Goal: Information Seeking & Learning: Learn about a topic

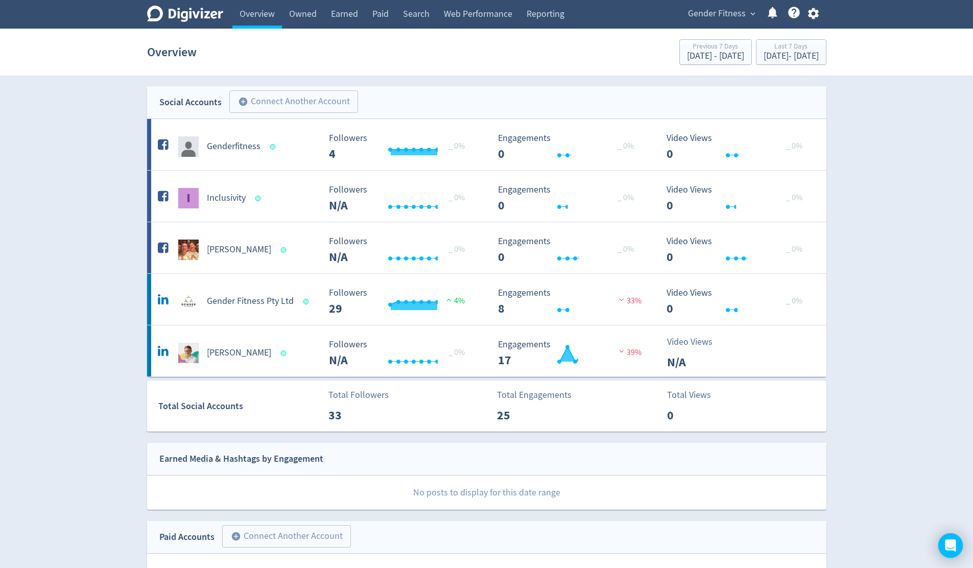
click at [754, 14] on span "expand_more" at bounding box center [752, 13] width 9 height 9
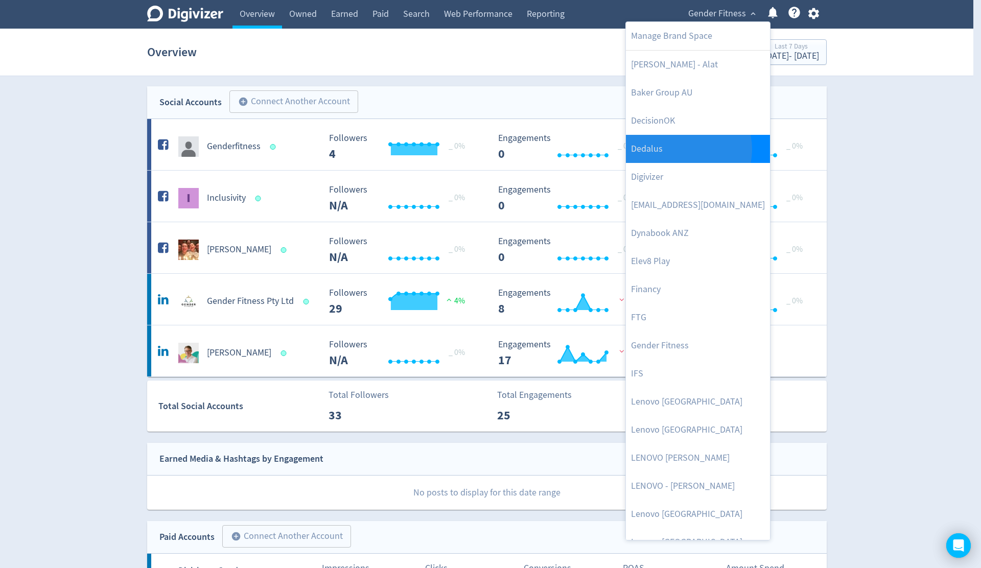
click at [682, 149] on link "Dedalus" at bounding box center [698, 149] width 144 height 28
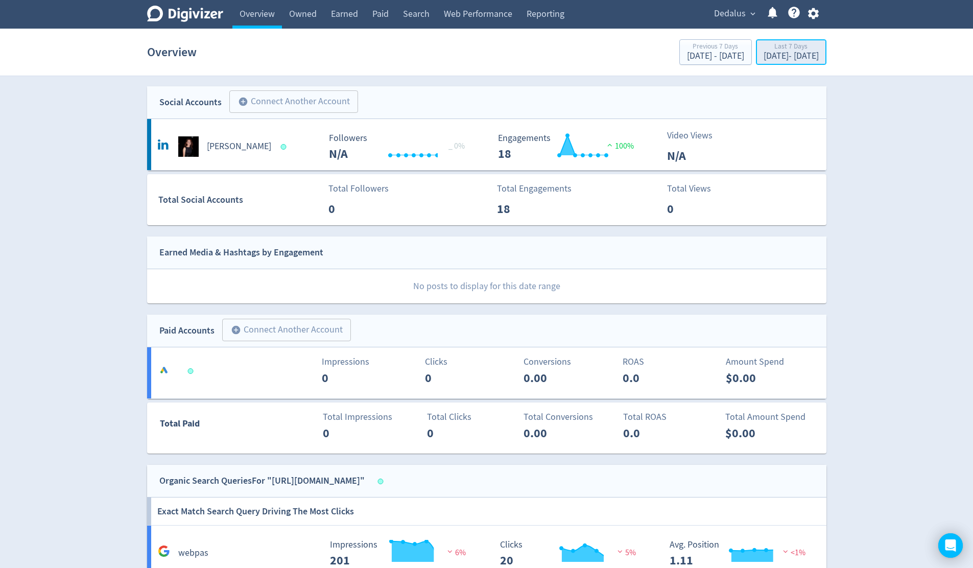
click at [773, 55] on div "[DATE] - [DATE]" at bounding box center [791, 56] width 55 height 9
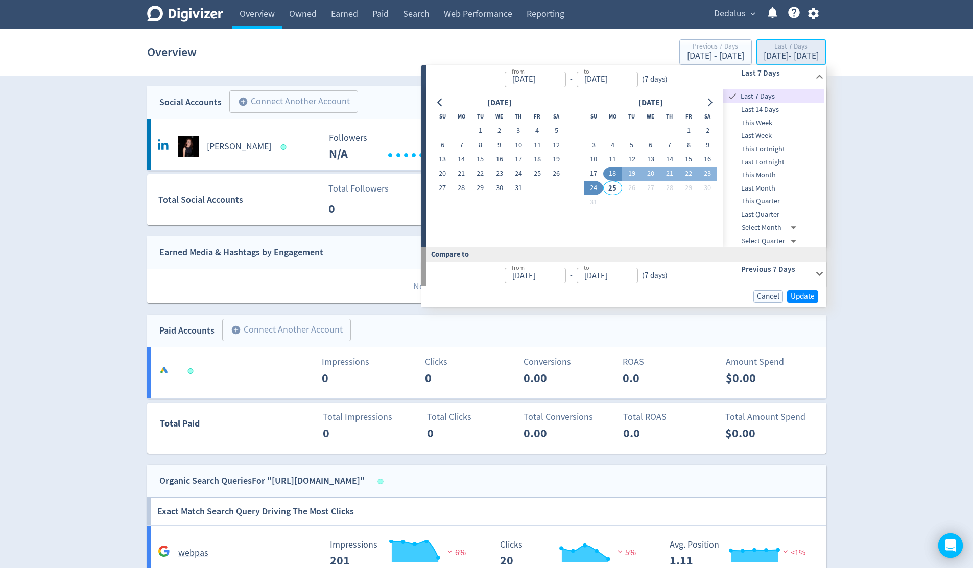
type input "[DATE]"
click at [772, 174] on span "This Month" at bounding box center [773, 175] width 101 height 11
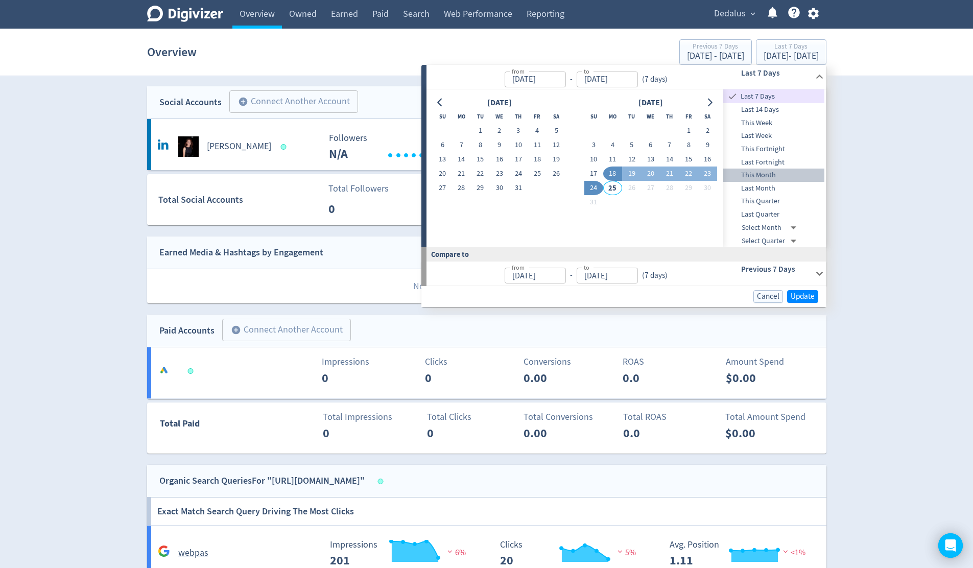
type input "[DATE]"
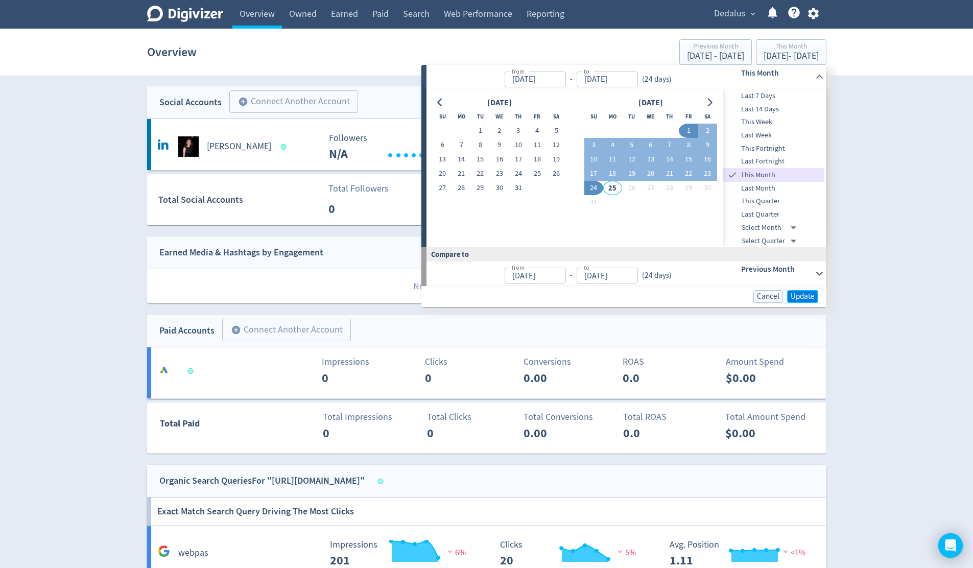
click at [801, 294] on span "Update" at bounding box center [803, 297] width 24 height 8
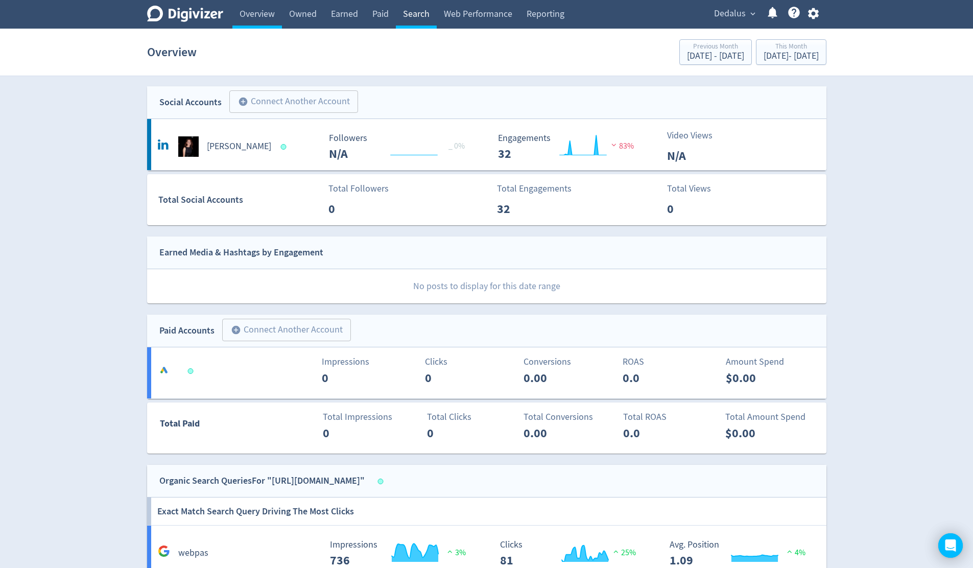
click at [419, 13] on link "Search" at bounding box center [416, 14] width 41 height 29
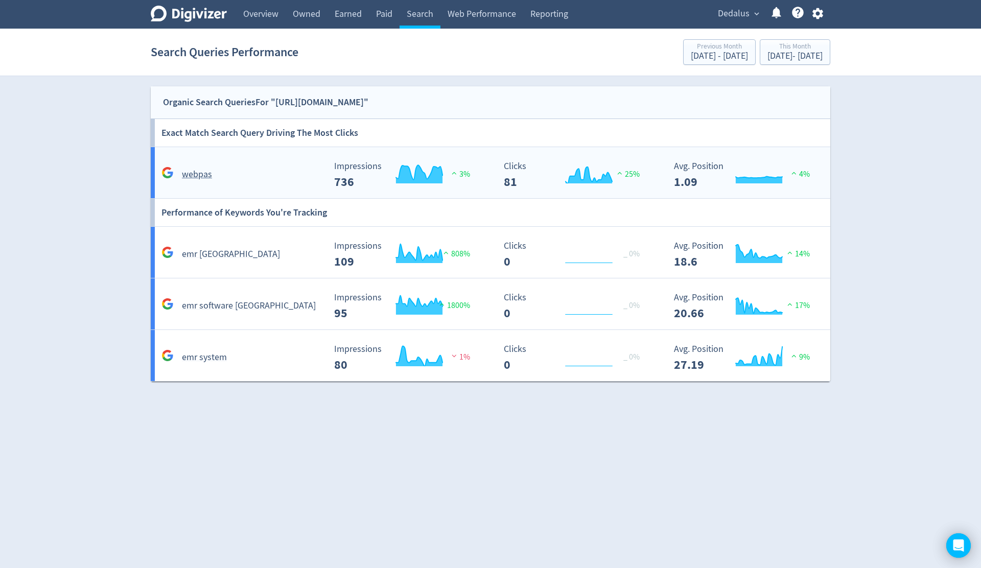
click at [277, 161] on div "webpas" at bounding box center [240, 170] width 170 height 24
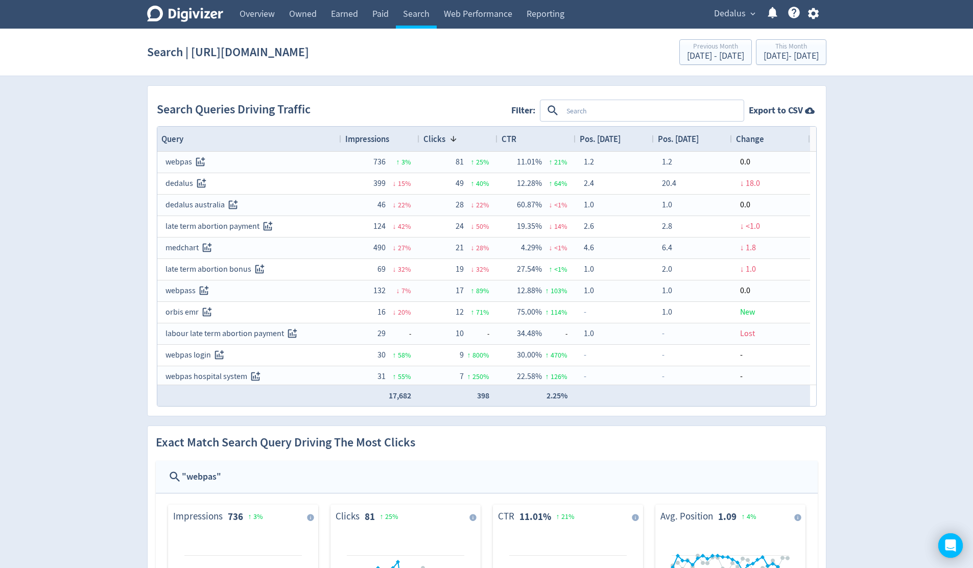
click at [583, 110] on textarea at bounding box center [652, 110] width 180 height 19
type textarea "orbis"
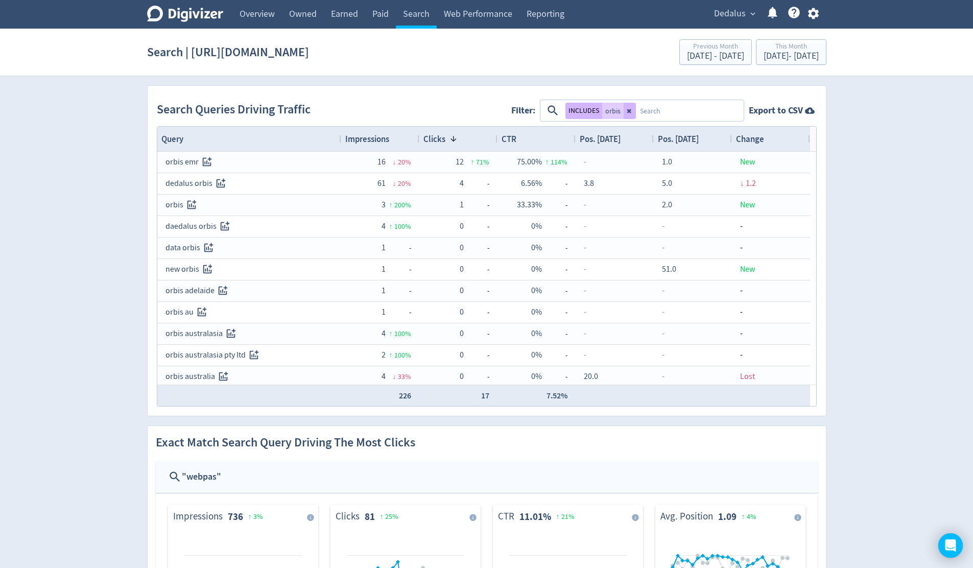
click at [629, 113] on icon at bounding box center [630, 111] width 6 height 6
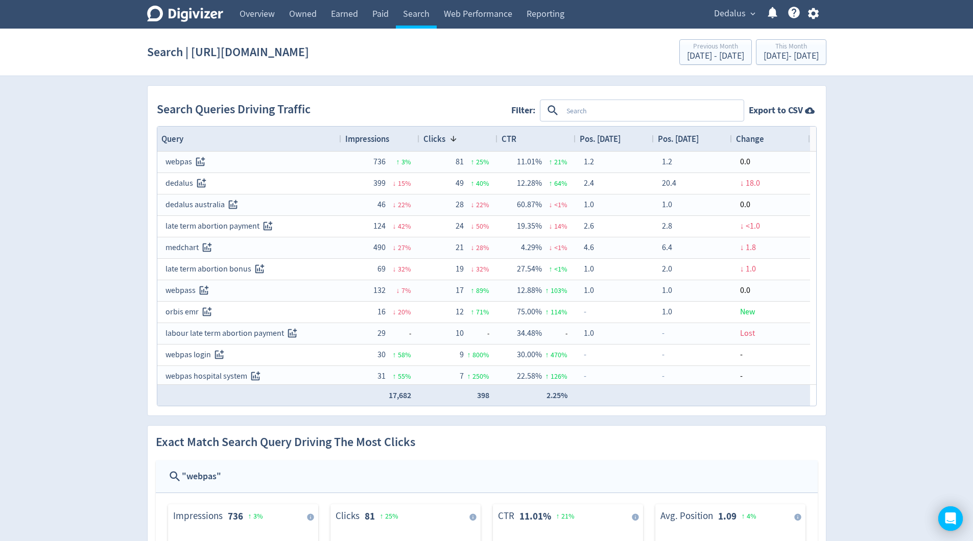
click at [592, 111] on textarea at bounding box center [652, 110] width 180 height 19
click at [382, 139] on span "Impressions" at bounding box center [367, 138] width 44 height 11
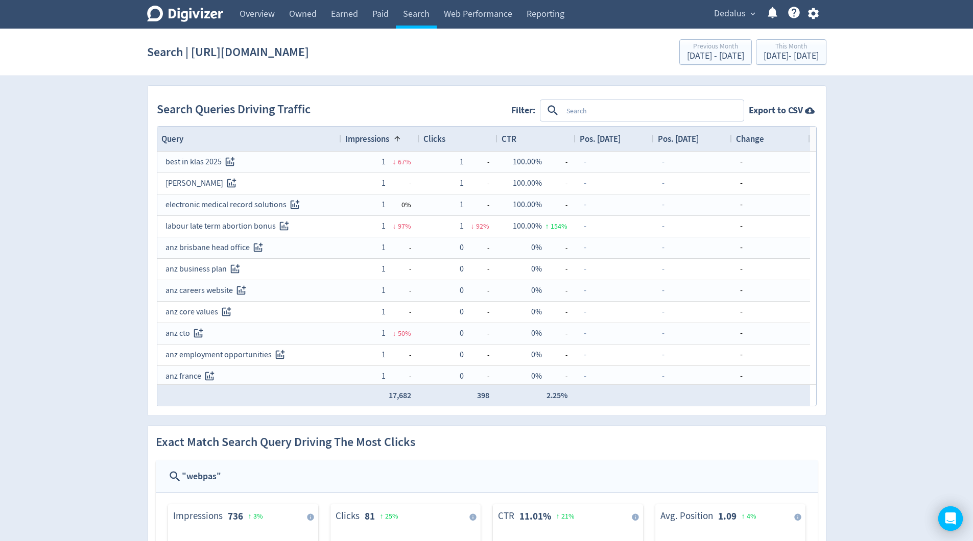
click at [383, 140] on span "Impressions" at bounding box center [367, 138] width 44 height 11
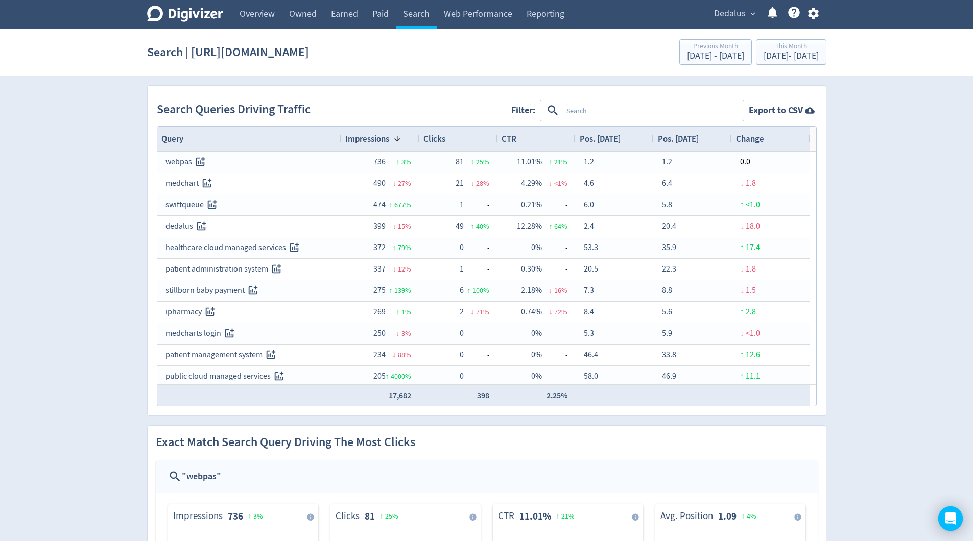
click at [679, 135] on span "Pos. [DATE]" at bounding box center [678, 138] width 41 height 11
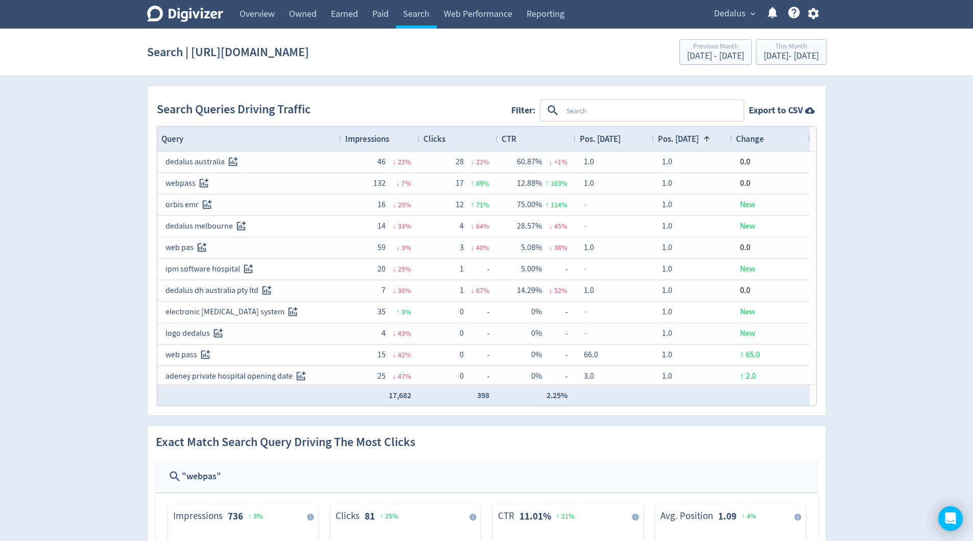
click at [679, 136] on span "Pos. [DATE]" at bounding box center [678, 138] width 41 height 11
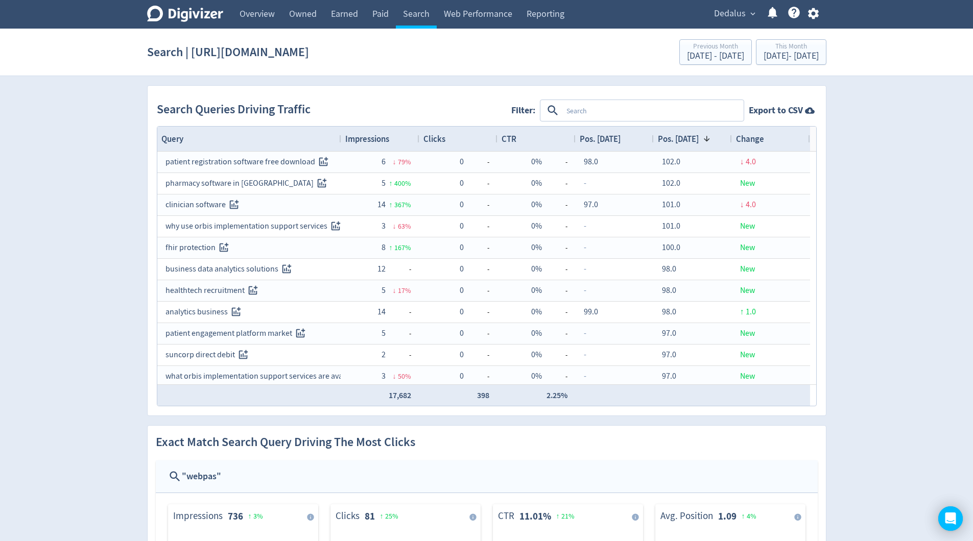
click at [679, 136] on span "Pos. [DATE]" at bounding box center [678, 138] width 41 height 11
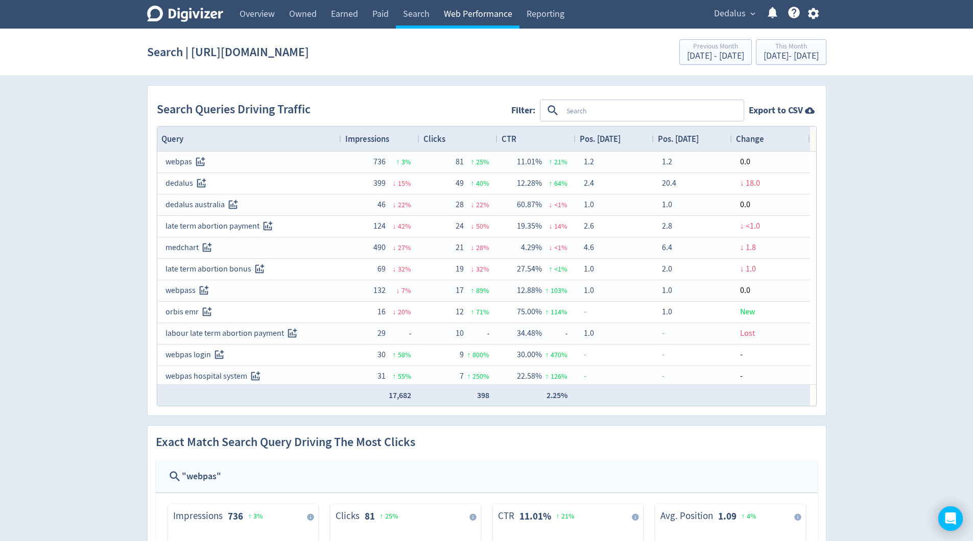
click at [484, 13] on link "Web Performance" at bounding box center [478, 14] width 83 height 29
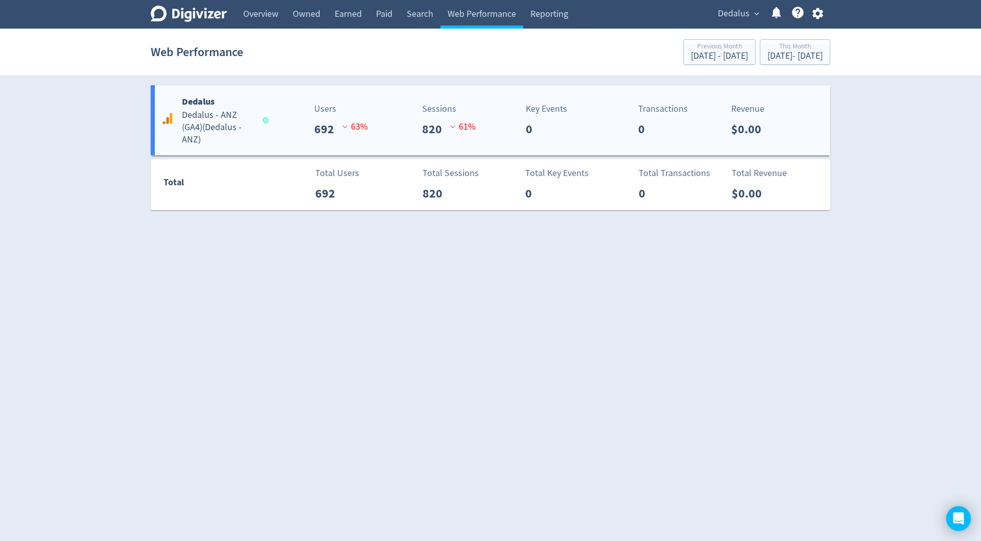
click at [213, 114] on h5 "Dedalus - ANZ (GA4) ( Dedalus - ANZ )" at bounding box center [218, 127] width 72 height 37
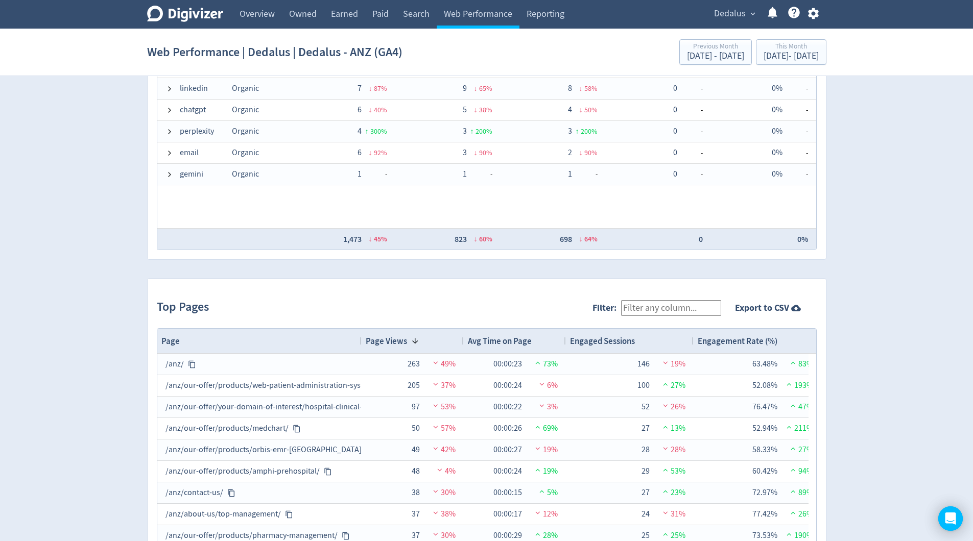
scroll to position [947, 0]
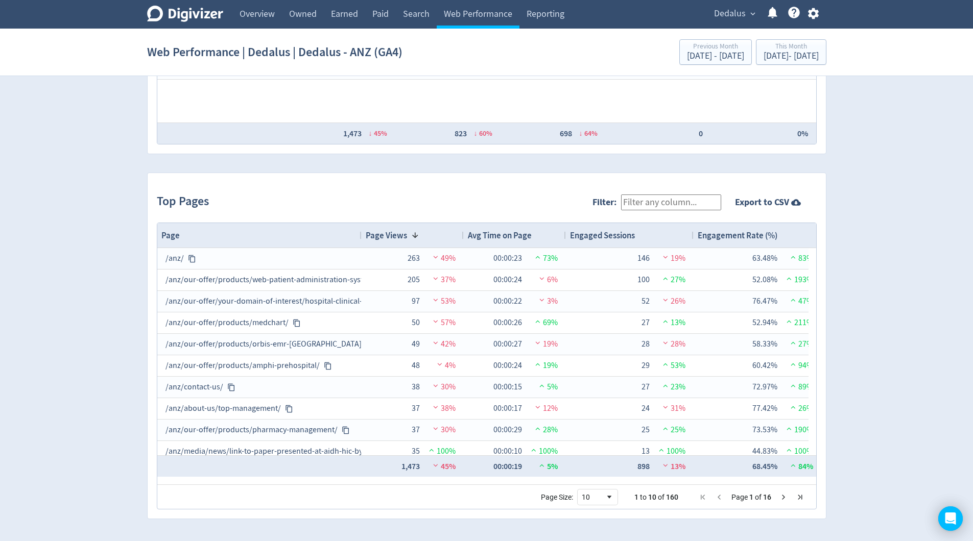
click at [657, 202] on input "Filter:" at bounding box center [671, 203] width 100 height 16
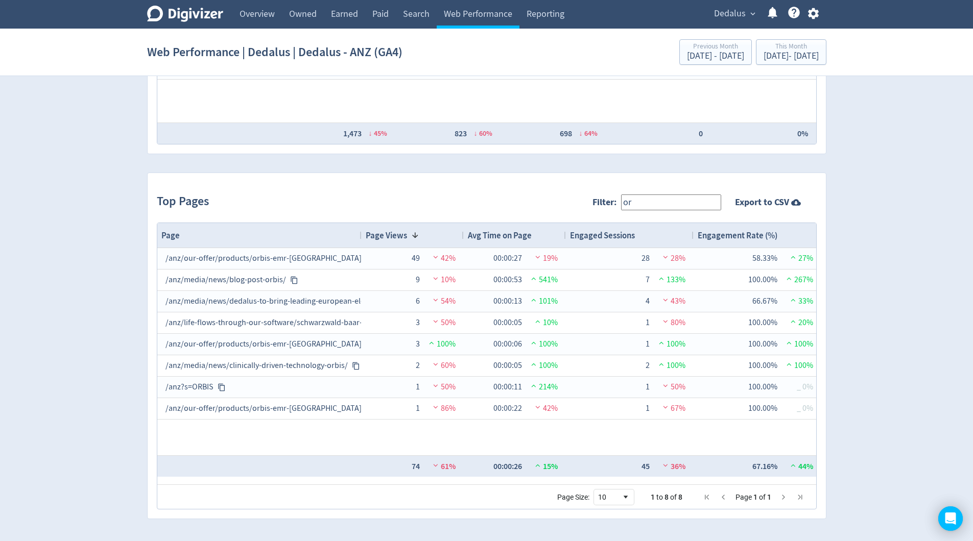
type input "o"
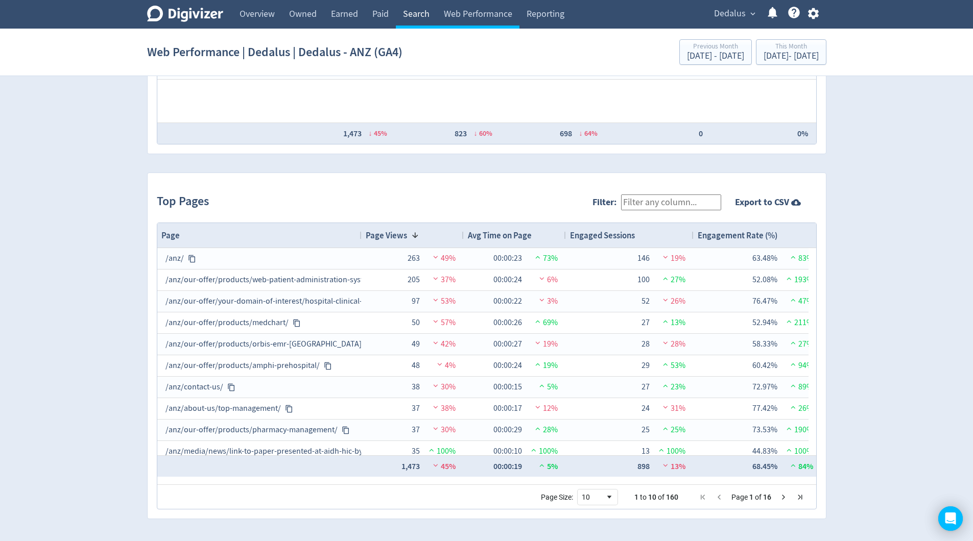
click at [413, 17] on link "Search" at bounding box center [416, 14] width 41 height 29
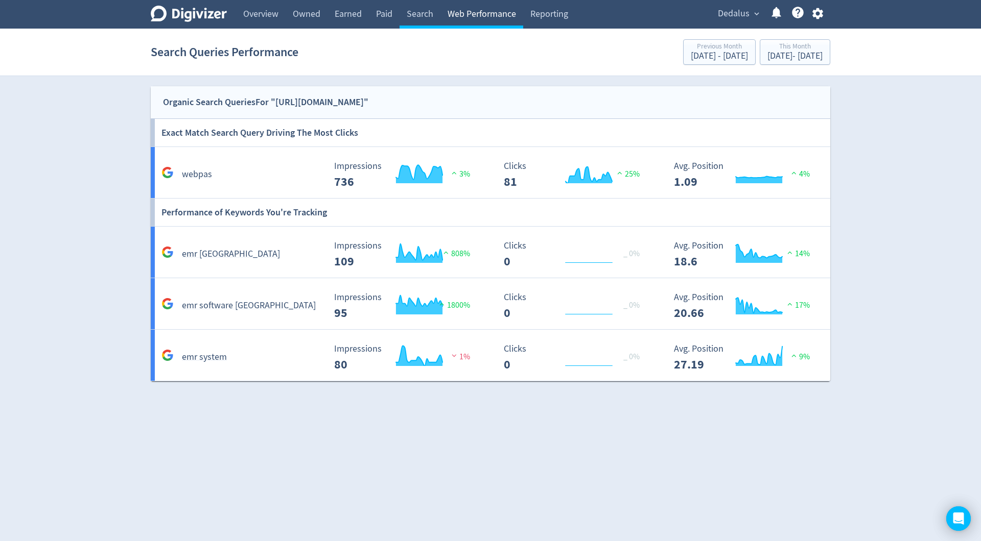
click at [461, 15] on link "Web Performance" at bounding box center [481, 14] width 83 height 29
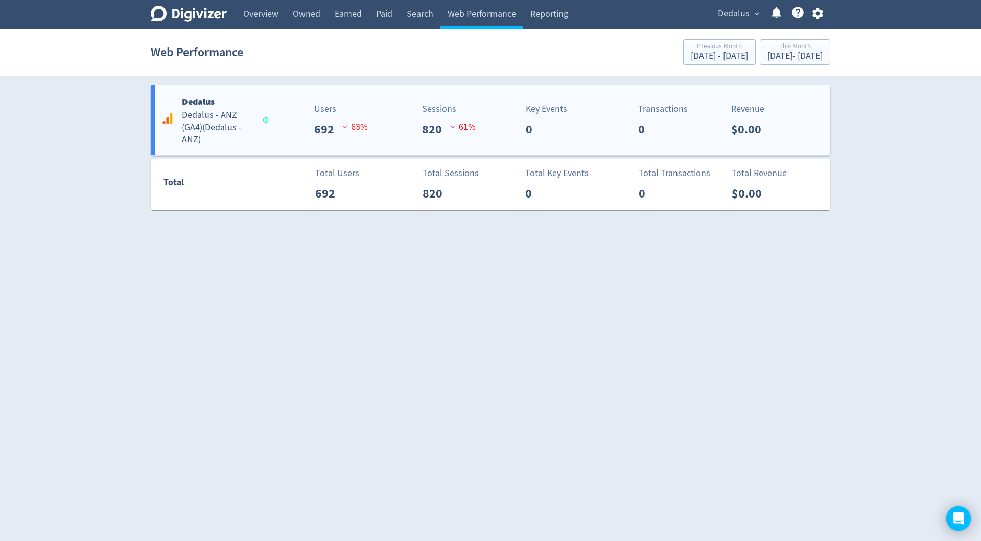
click at [231, 132] on h5 "Dedalus - ANZ (GA4) ( Dedalus - ANZ )" at bounding box center [218, 127] width 72 height 37
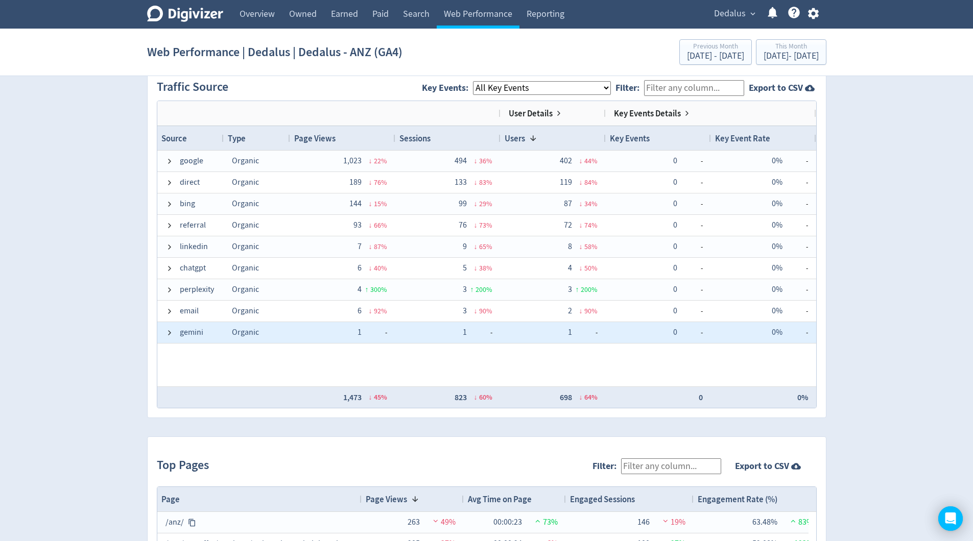
scroll to position [682, 0]
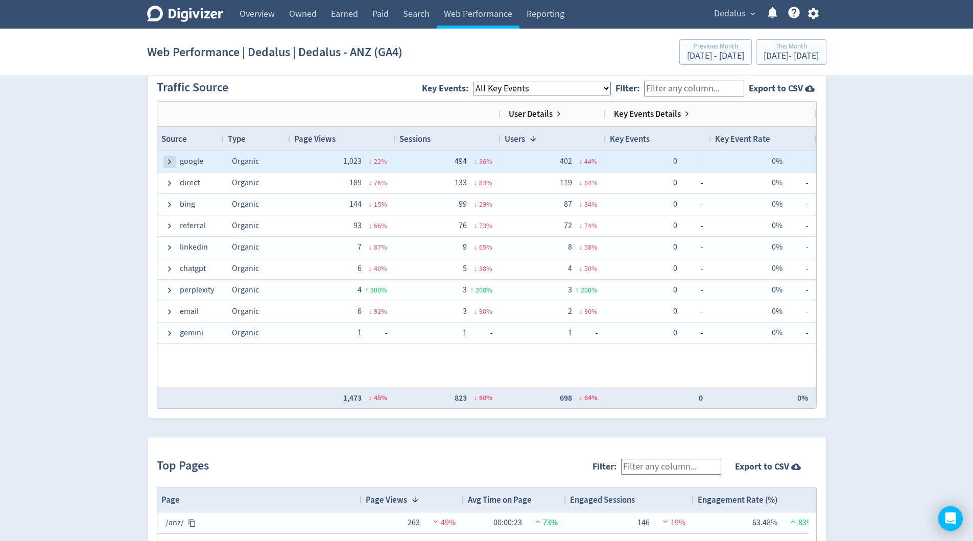
click at [165, 163] on span at bounding box center [169, 162] width 8 height 8
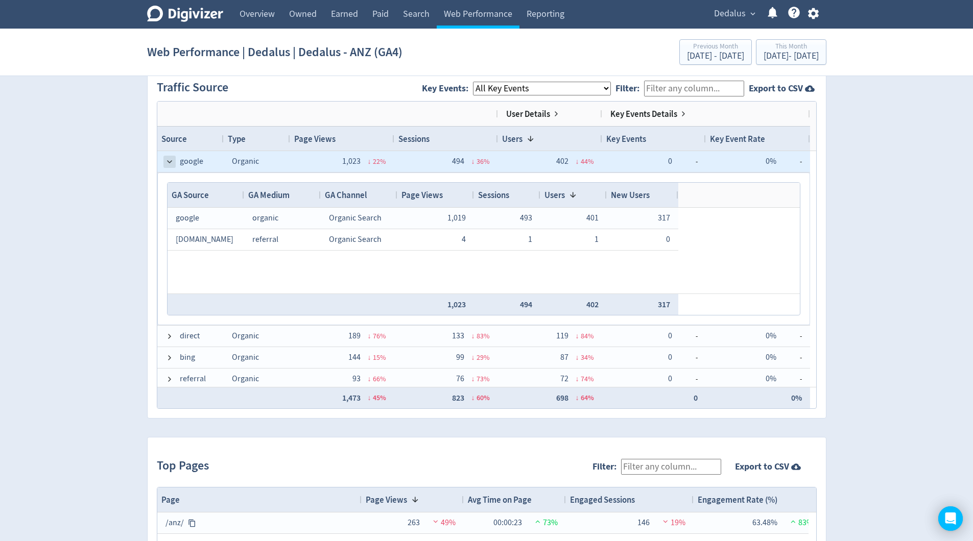
click at [171, 162] on span at bounding box center [169, 162] width 8 height 8
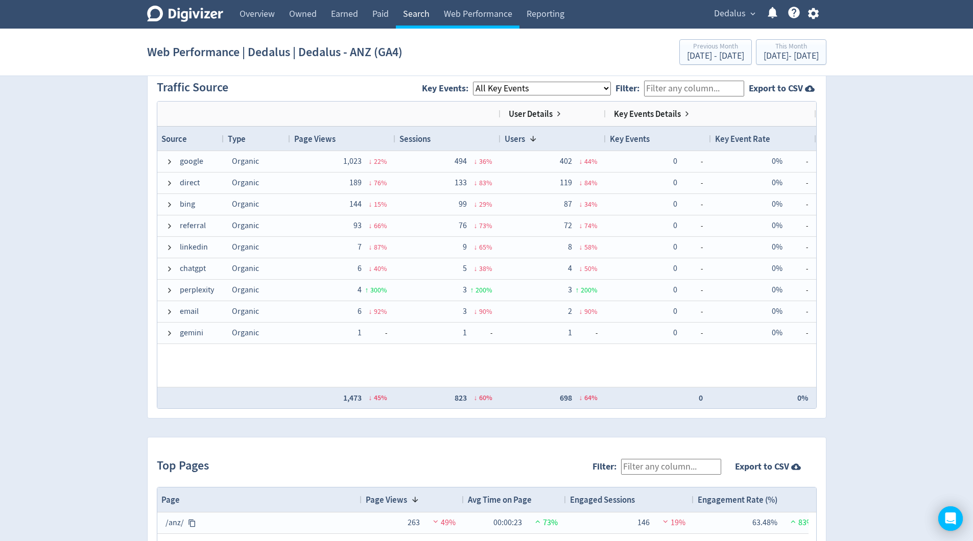
click at [414, 14] on link "Search" at bounding box center [416, 14] width 41 height 29
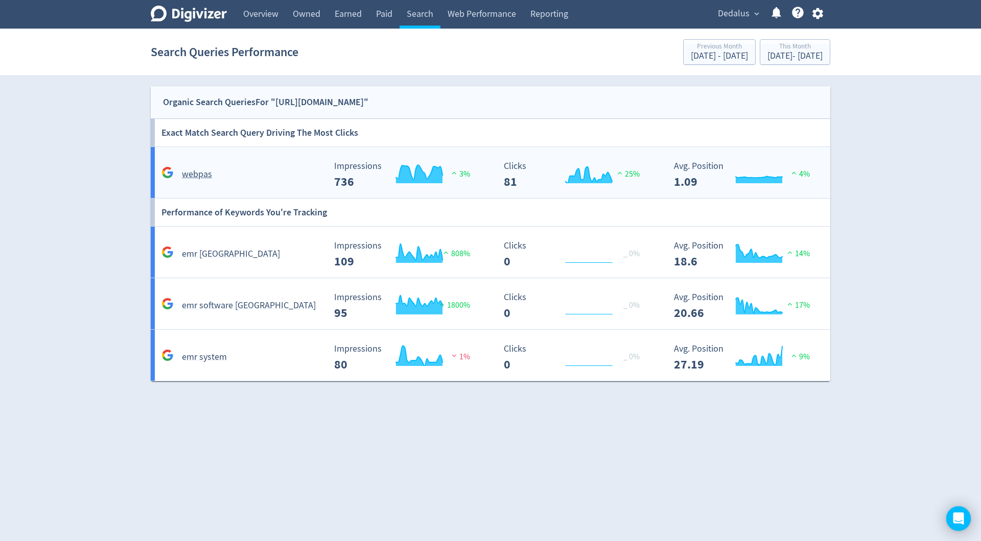
click at [288, 176] on div "webpas" at bounding box center [242, 175] width 166 height 16
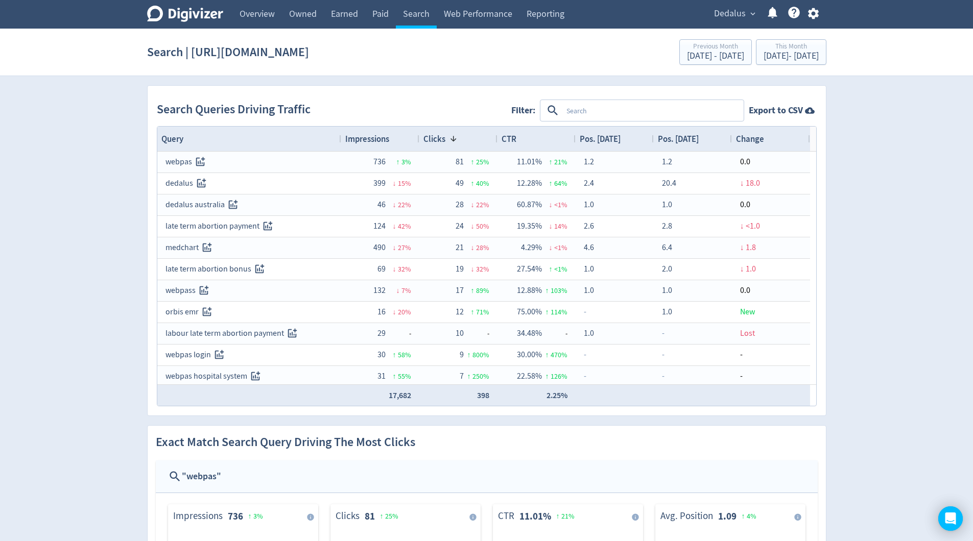
click at [600, 112] on textarea at bounding box center [652, 110] width 180 height 19
type textarea "emr [GEOGRAPHIC_DATA]"
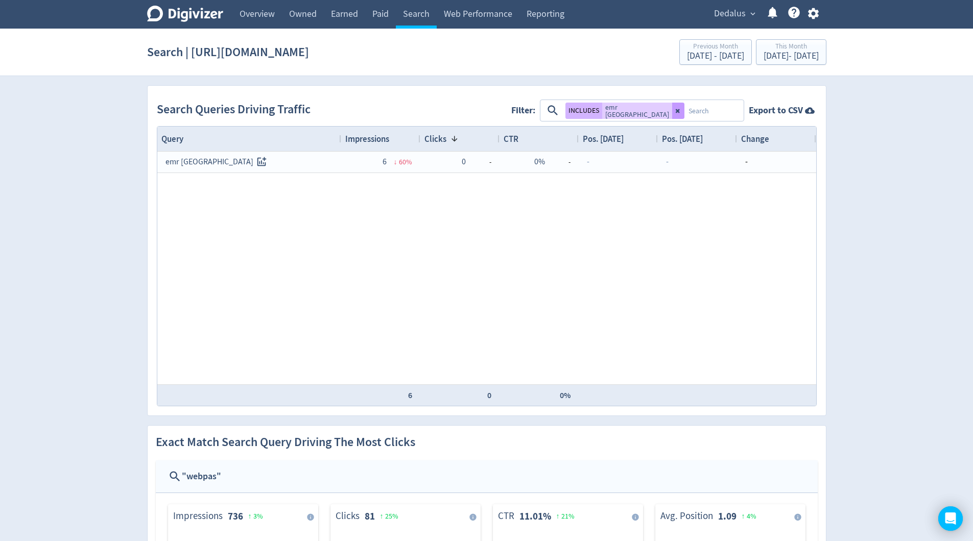
click at [672, 114] on button at bounding box center [678, 111] width 12 height 16
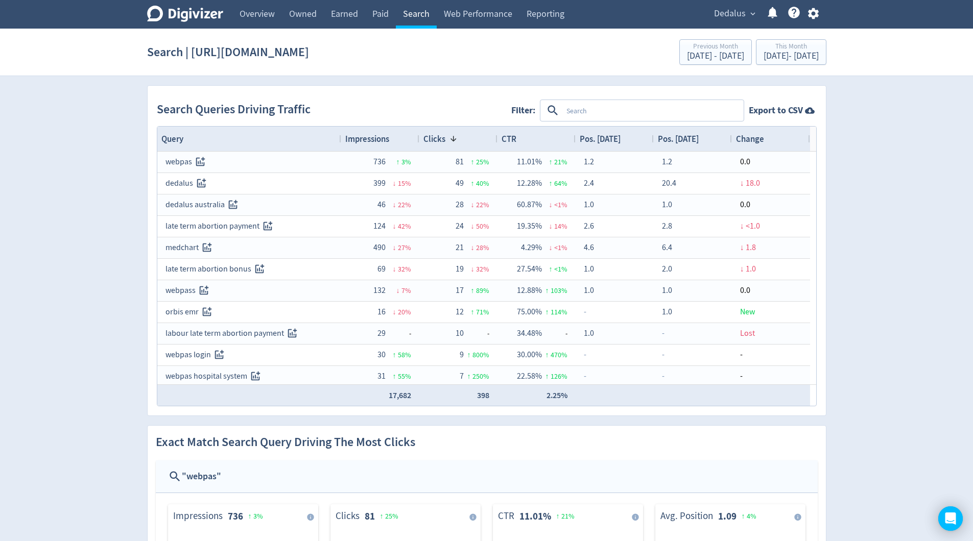
click at [418, 14] on link "Search" at bounding box center [416, 14] width 41 height 29
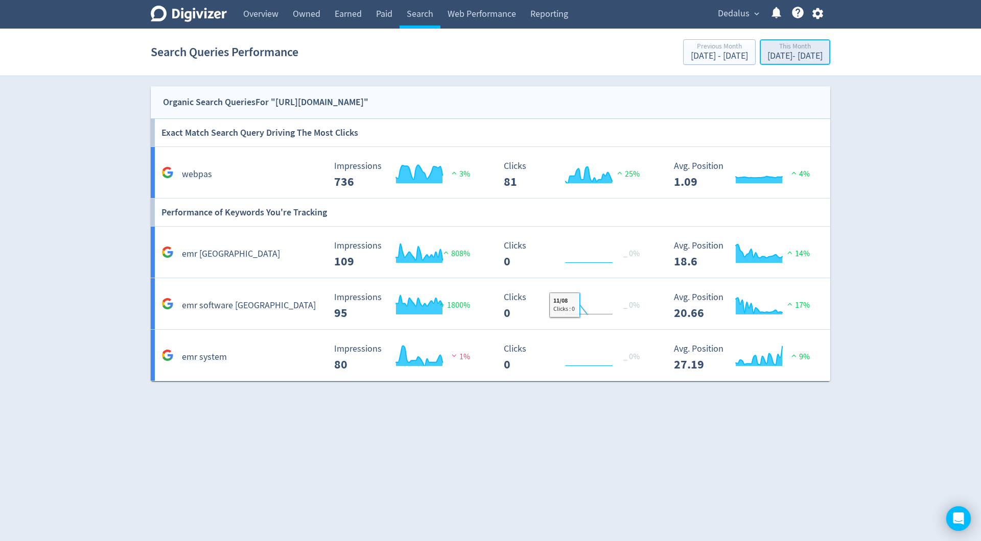
click at [767, 50] on div "This Month" at bounding box center [794, 47] width 55 height 9
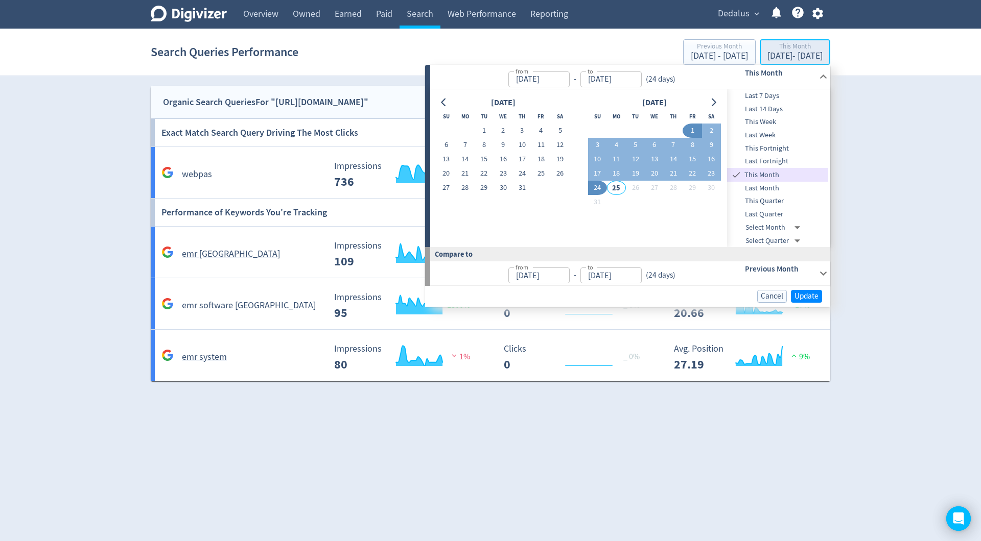
type input "[DATE]"
click at [482, 131] on button "1" at bounding box center [484, 131] width 19 height 14
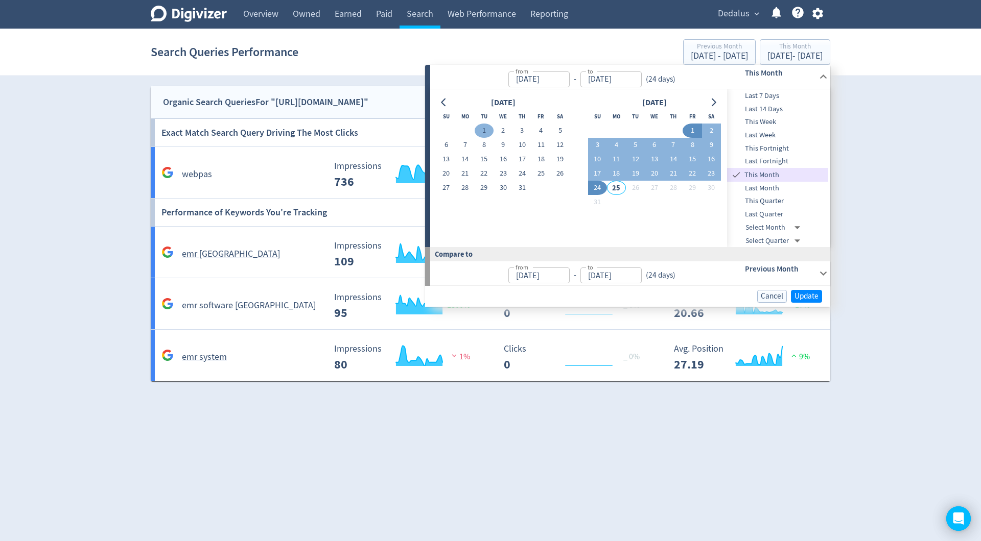
type input "[DATE]"
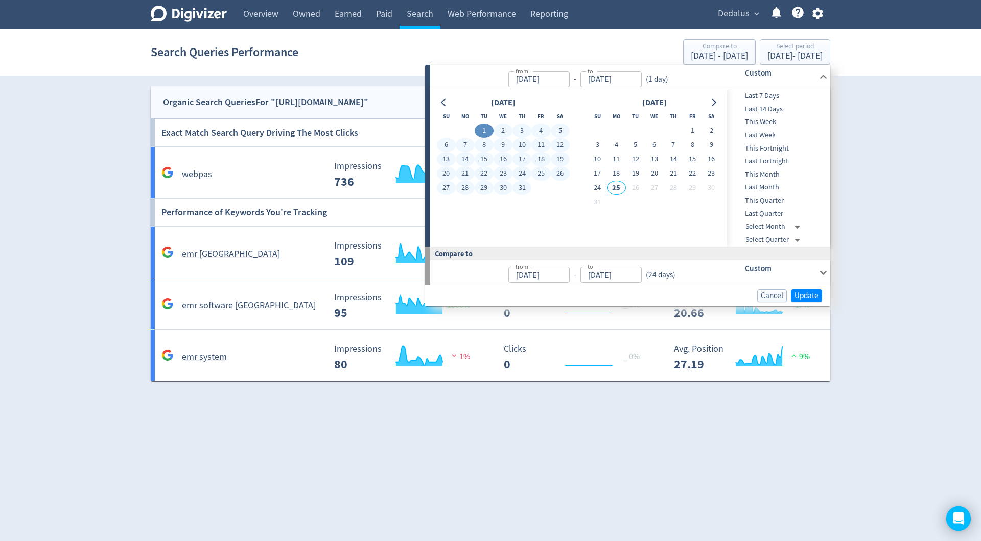
click at [524, 191] on button "31" at bounding box center [521, 188] width 19 height 14
type input "[DATE]"
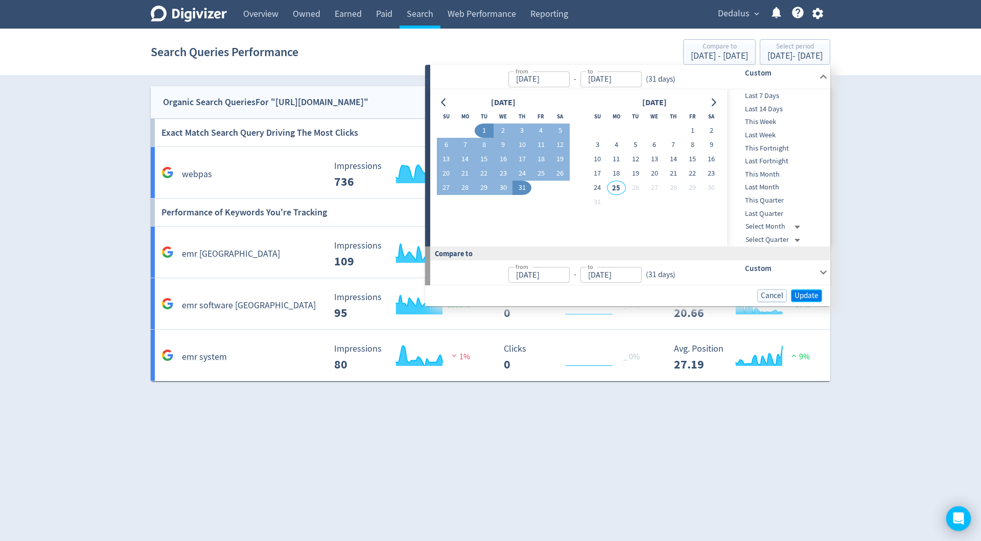
click at [800, 294] on span "Update" at bounding box center [806, 296] width 24 height 8
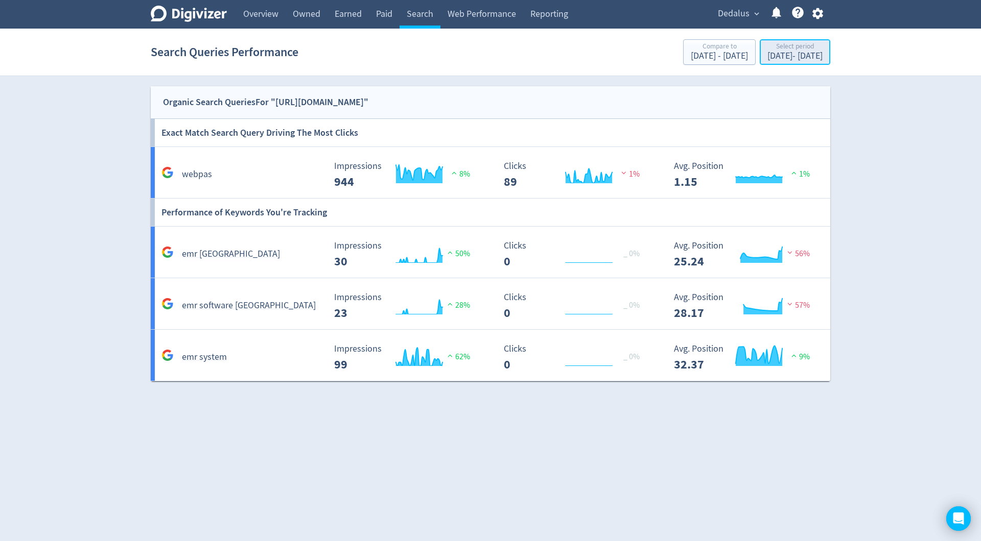
click at [803, 54] on div "[DATE] - [DATE]" at bounding box center [794, 56] width 55 height 9
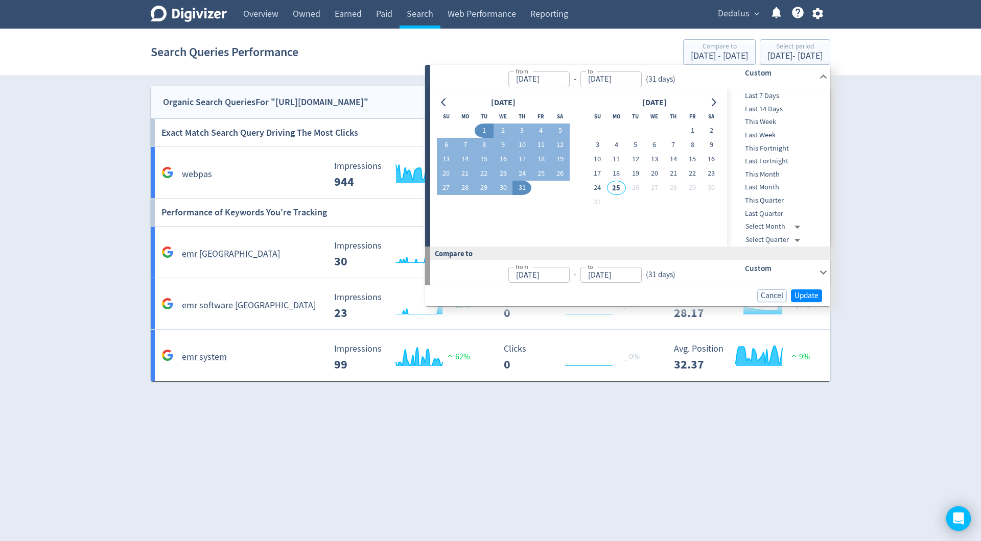
click at [489, 131] on button "1" at bounding box center [484, 131] width 19 height 14
type input "[DATE]"
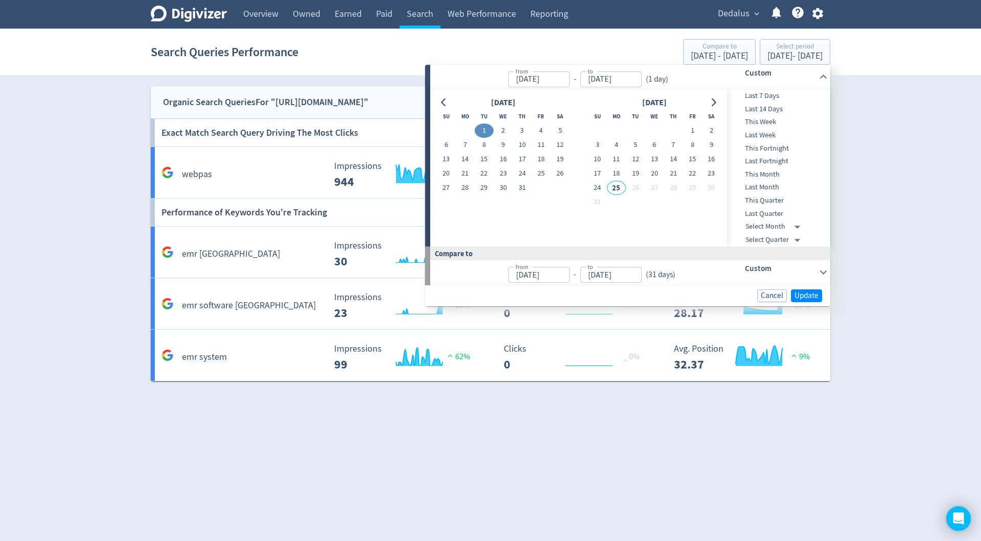
click at [486, 130] on button "1" at bounding box center [484, 131] width 19 height 14
type input "[DATE]"
click at [810, 294] on span "Update" at bounding box center [806, 296] width 24 height 8
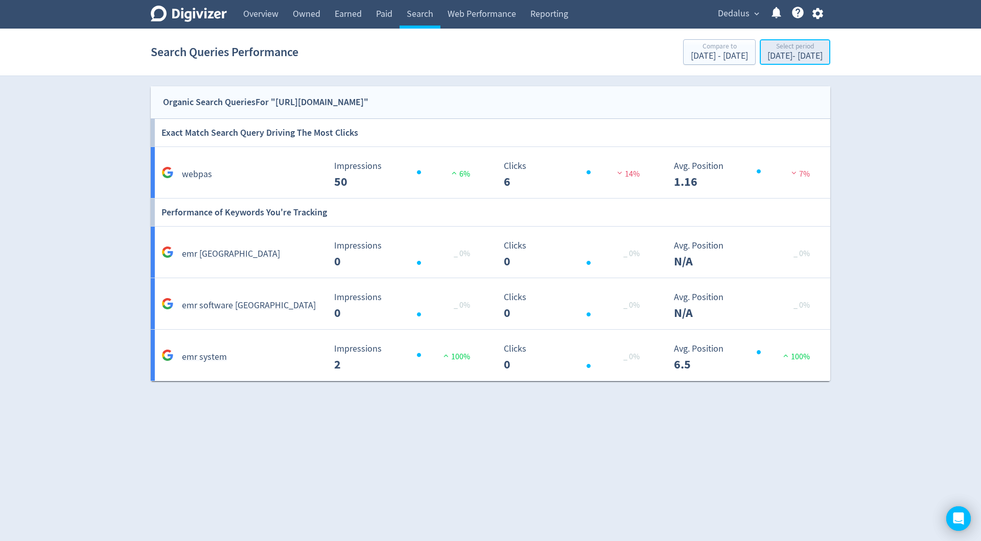
click at [767, 59] on div "[DATE] - [DATE]" at bounding box center [794, 56] width 55 height 9
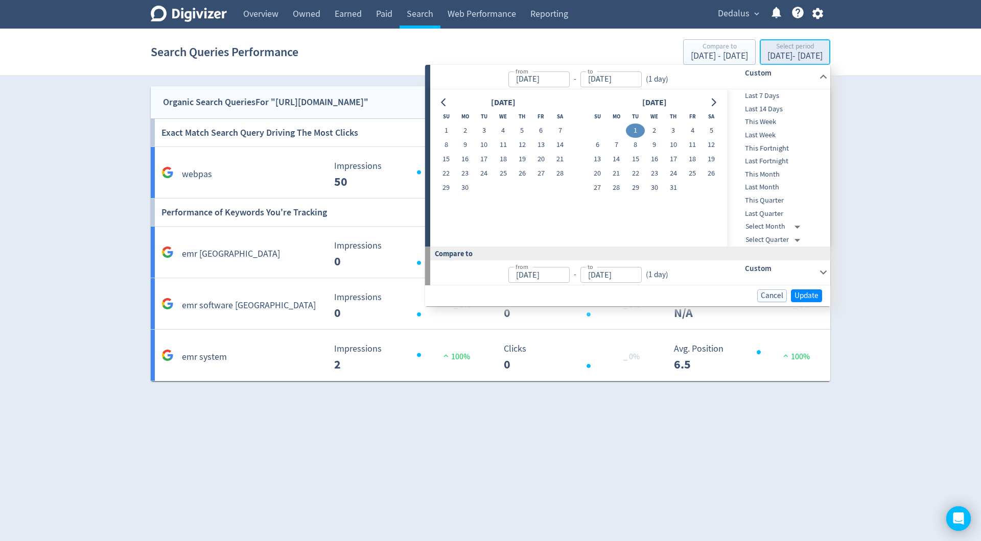
type input "[DATE]"
click at [634, 128] on button "1" at bounding box center [635, 131] width 19 height 14
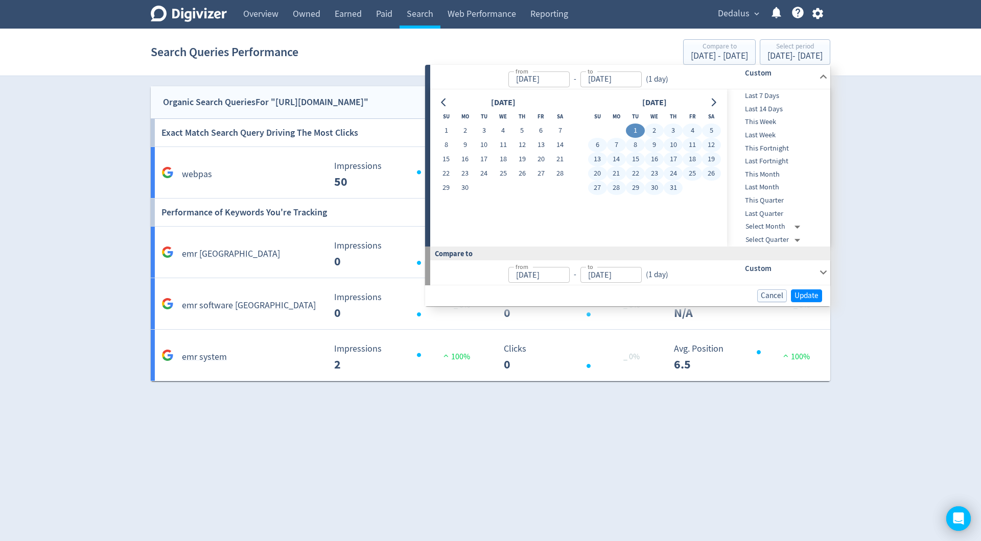
click at [672, 189] on button "31" at bounding box center [673, 188] width 19 height 14
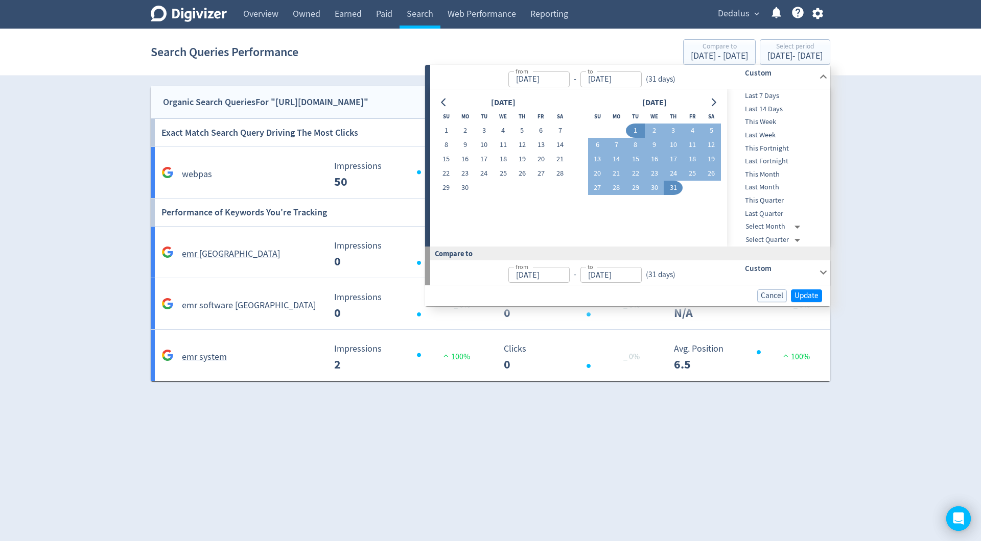
type input "[DATE]"
click at [803, 292] on span "Update" at bounding box center [806, 296] width 24 height 8
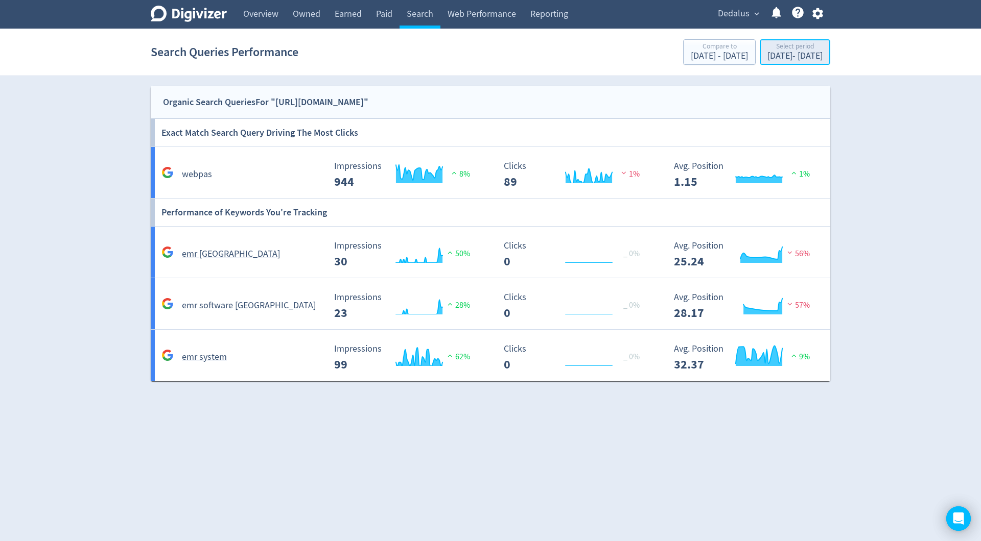
click at [786, 56] on div "[DATE] - [DATE]" at bounding box center [794, 56] width 55 height 9
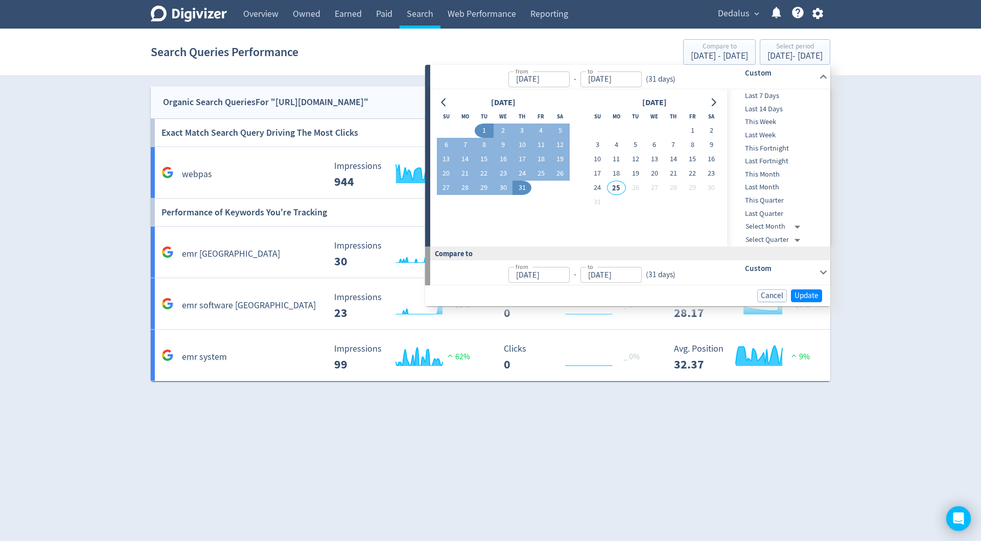
click at [772, 172] on span "This Month" at bounding box center [777, 174] width 101 height 11
type input "[DATE]"
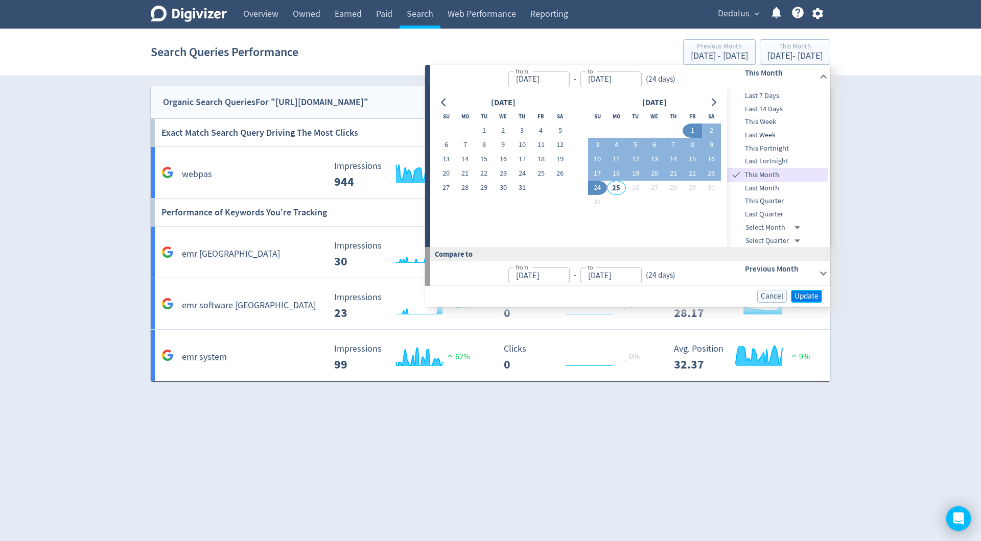
click at [810, 293] on span "Update" at bounding box center [806, 297] width 24 height 8
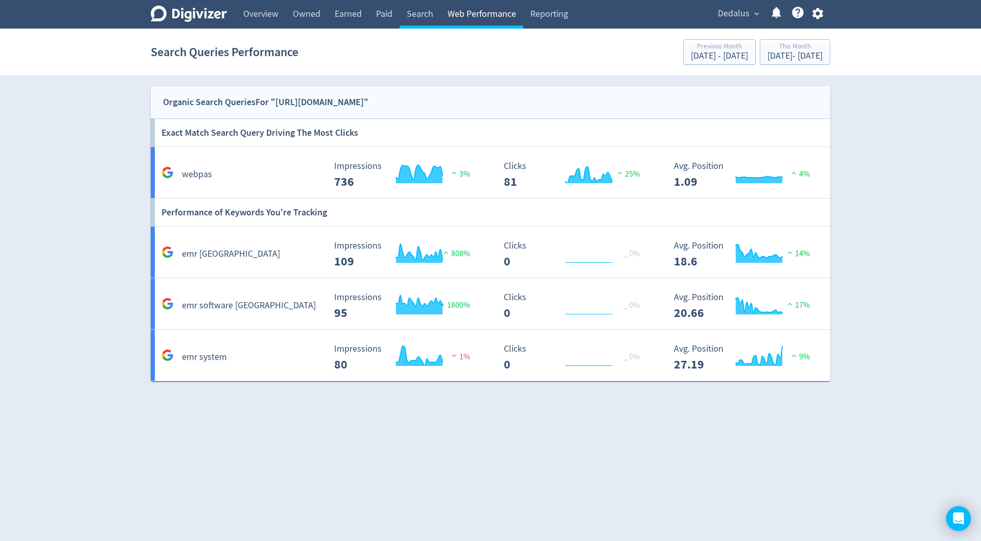
click at [478, 18] on link "Web Performance" at bounding box center [481, 14] width 83 height 29
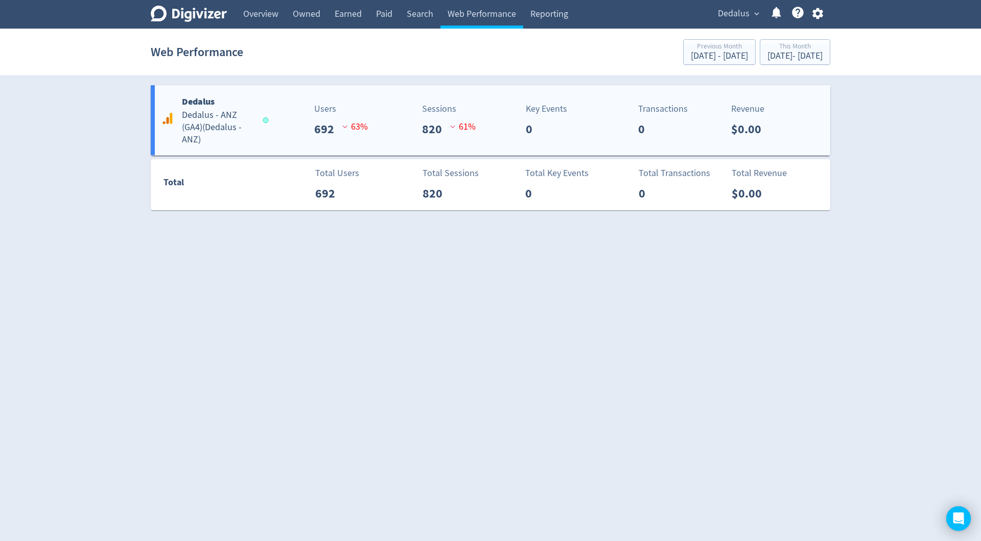
click at [242, 143] on h5 "Dedalus - ANZ (GA4) ( Dedalus - ANZ )" at bounding box center [218, 127] width 72 height 37
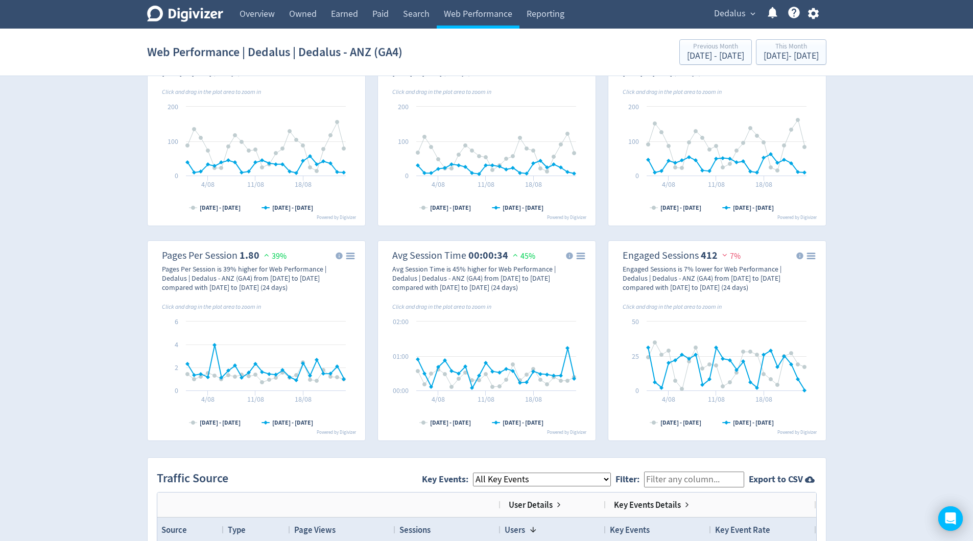
scroll to position [391, 0]
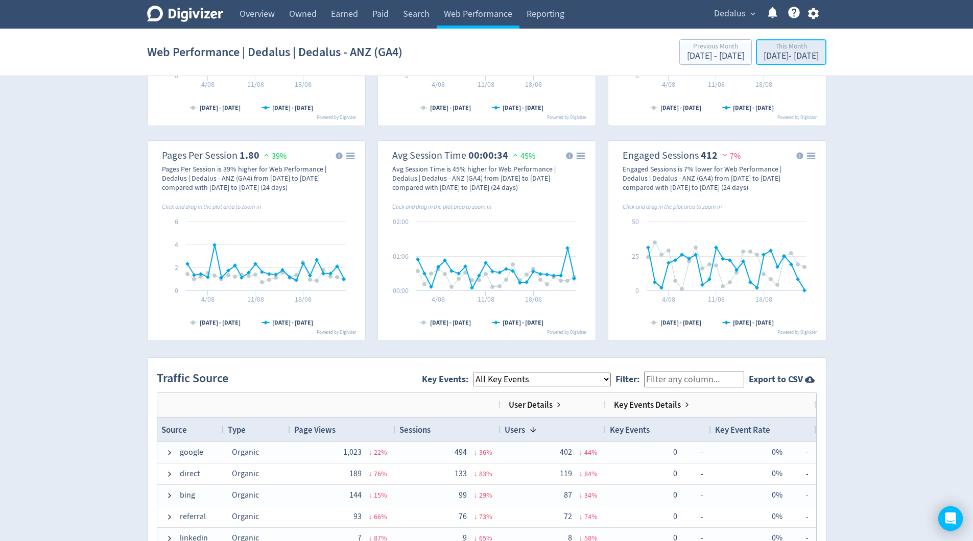
click at [764, 54] on div "[DATE] - [DATE]" at bounding box center [791, 56] width 55 height 9
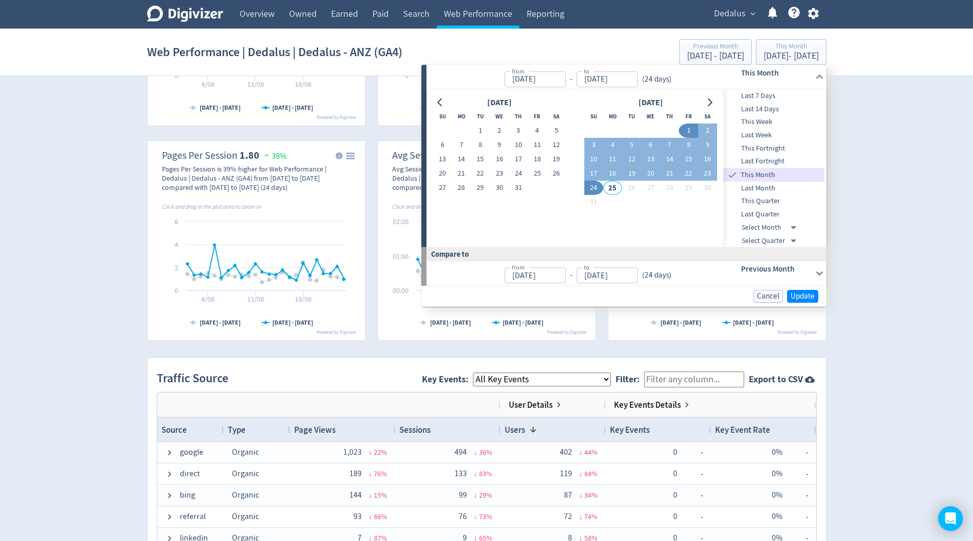
click at [689, 127] on button "1" at bounding box center [688, 131] width 19 height 14
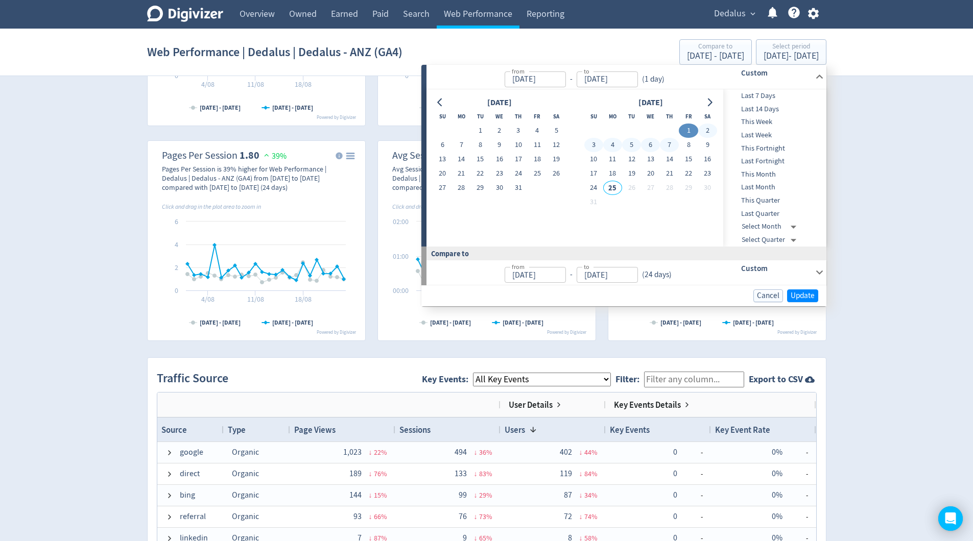
click at [668, 144] on button "7" at bounding box center [669, 145] width 19 height 14
type input "[DATE]"
click at [803, 292] on span "Update" at bounding box center [803, 296] width 24 height 8
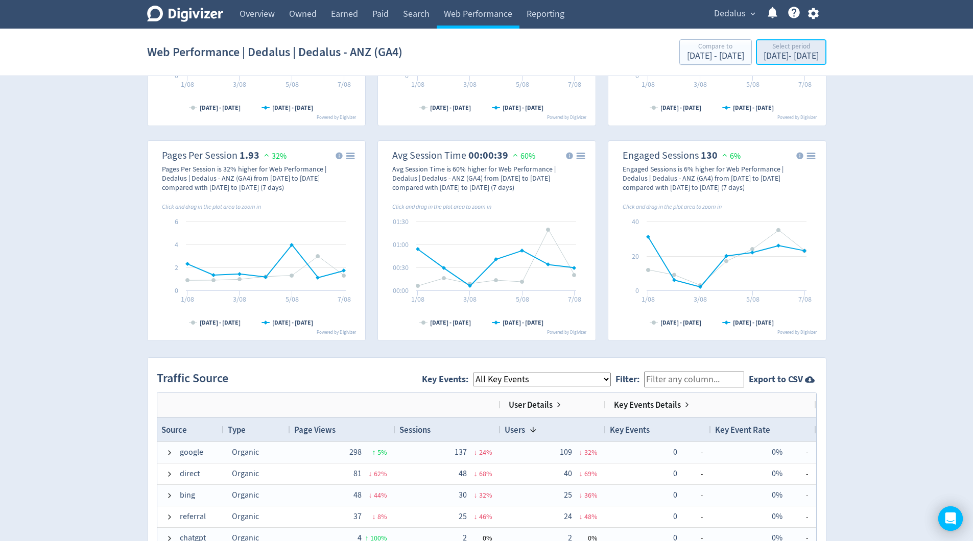
click at [764, 54] on div "[DATE] - [DATE]" at bounding box center [791, 56] width 55 height 9
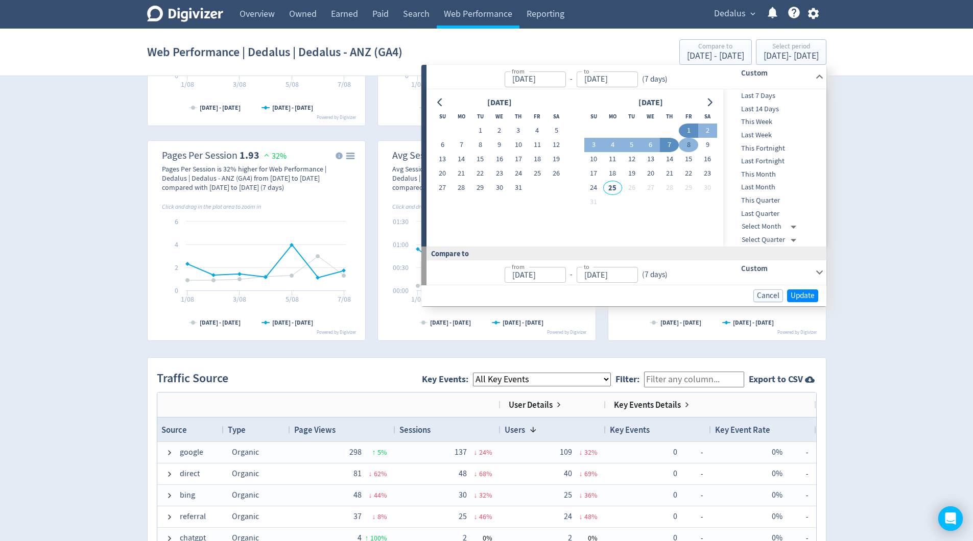
click at [686, 146] on button "8" at bounding box center [688, 145] width 19 height 14
type input "[DATE]"
click at [675, 158] on button "14" at bounding box center [669, 159] width 19 height 14
type input "[DATE]"
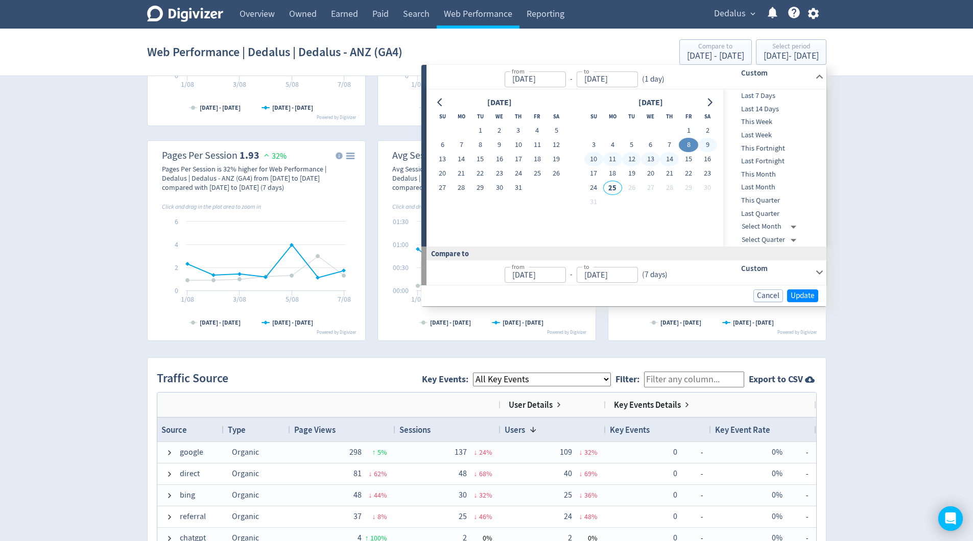
type input "[DATE]"
click at [795, 293] on span "Update" at bounding box center [803, 296] width 24 height 8
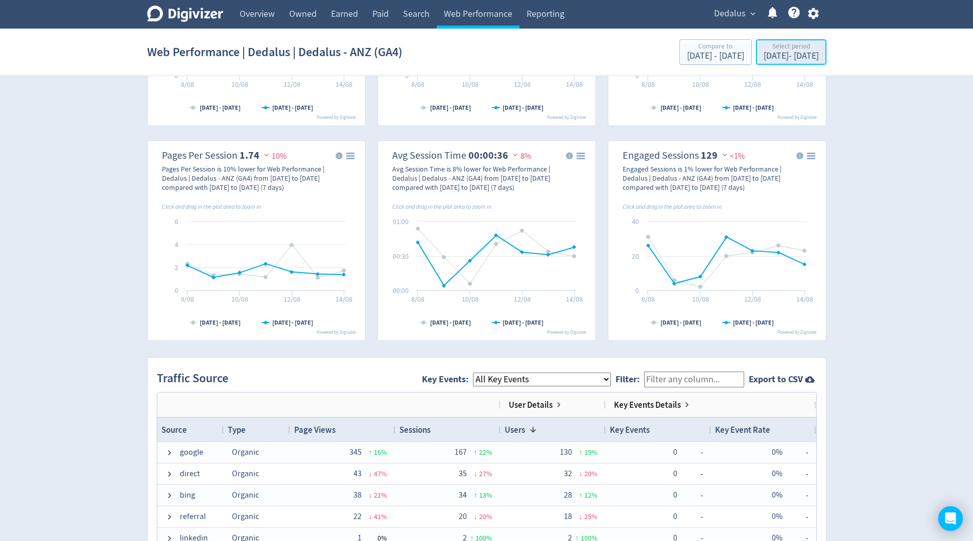
click at [773, 56] on div "[DATE] - [DATE]" at bounding box center [791, 56] width 55 height 9
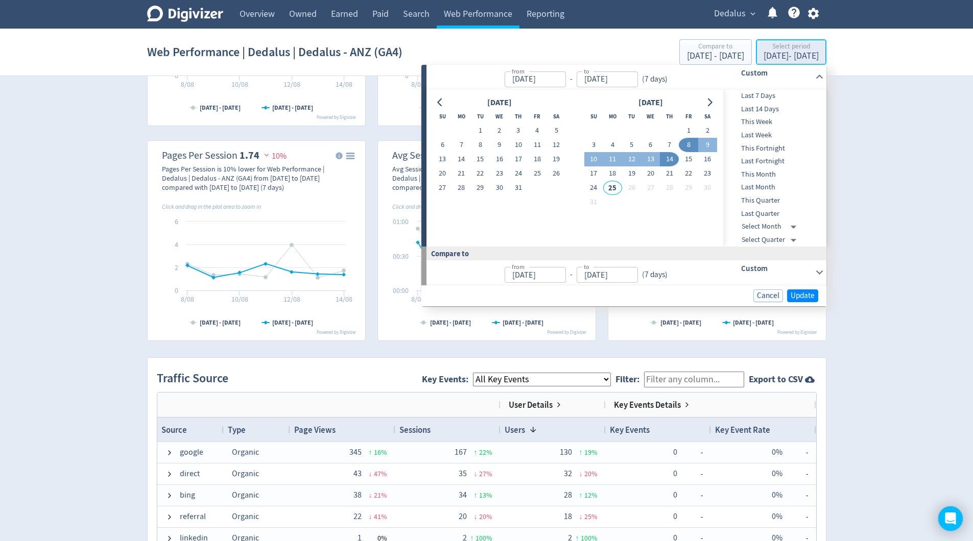
type input "[DATE]"
drag, startPoint x: 685, startPoint y: 161, endPoint x: 678, endPoint y: 171, distance: 12.2
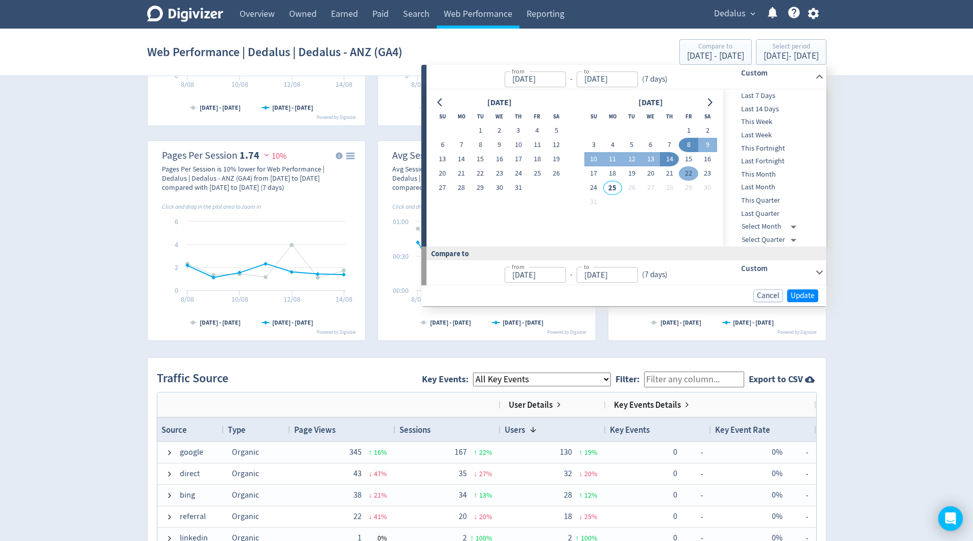
click at [685, 161] on button "15" at bounding box center [688, 159] width 19 height 14
type input "[DATE]"
click at [670, 174] on button "21" at bounding box center [669, 174] width 19 height 14
type input "[DATE]"
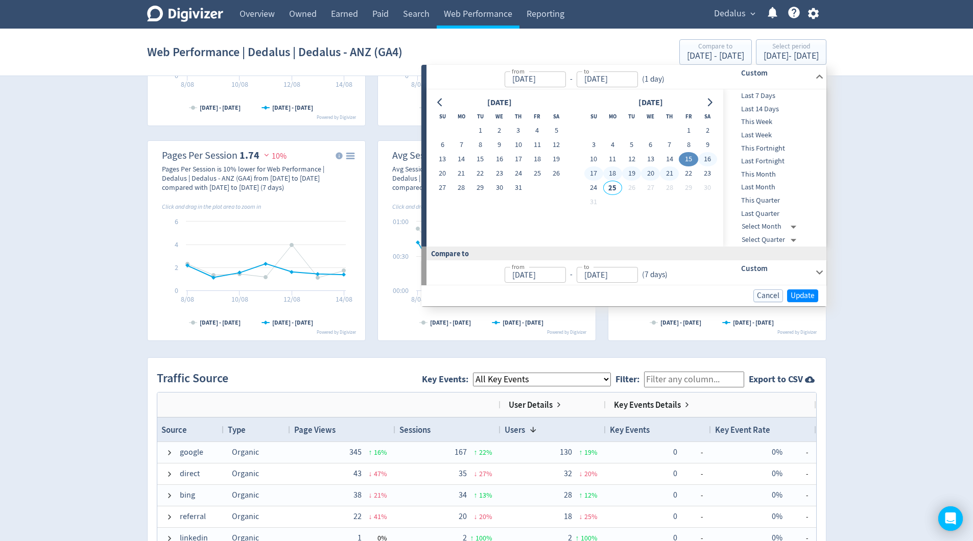
type input "[DATE]"
click at [798, 292] on span "Update" at bounding box center [803, 296] width 24 height 8
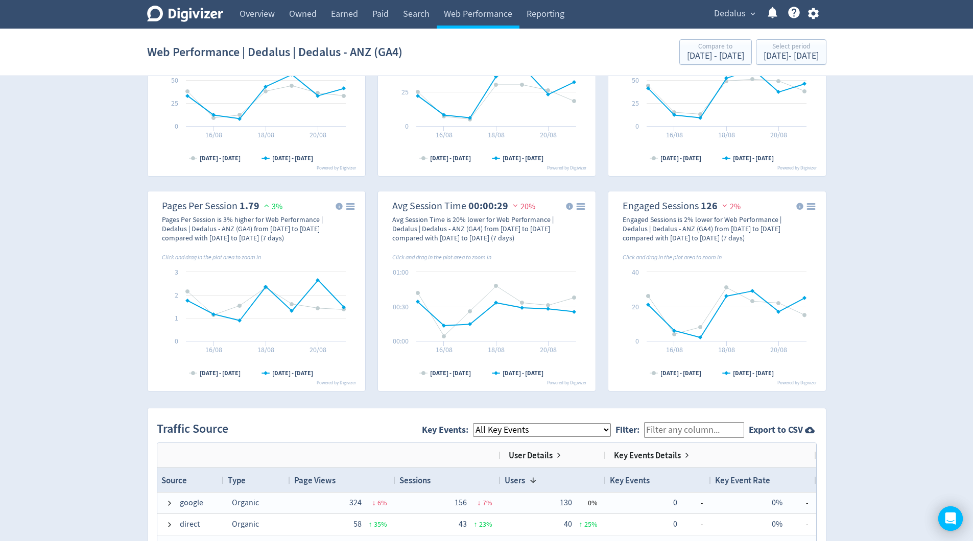
scroll to position [380, 0]
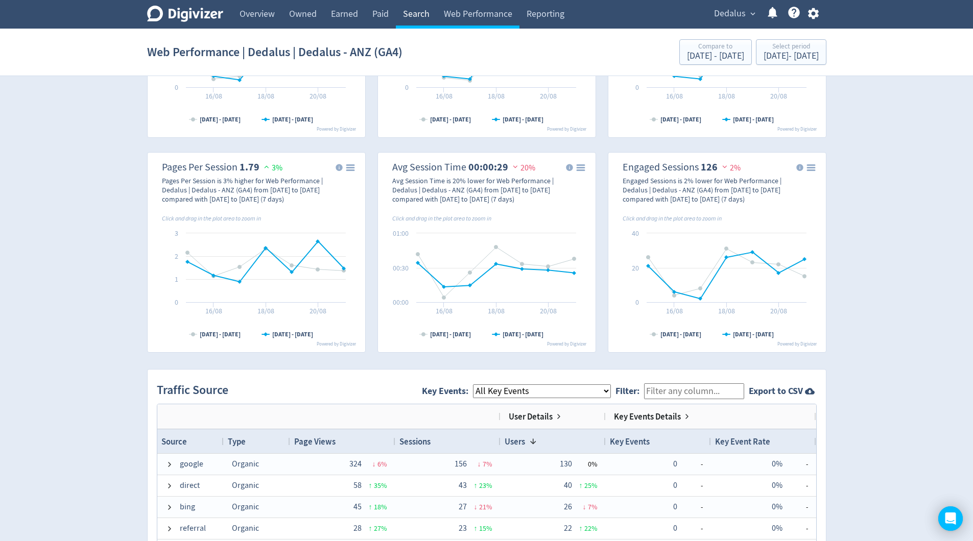
click at [420, 12] on link "Search" at bounding box center [416, 14] width 41 height 29
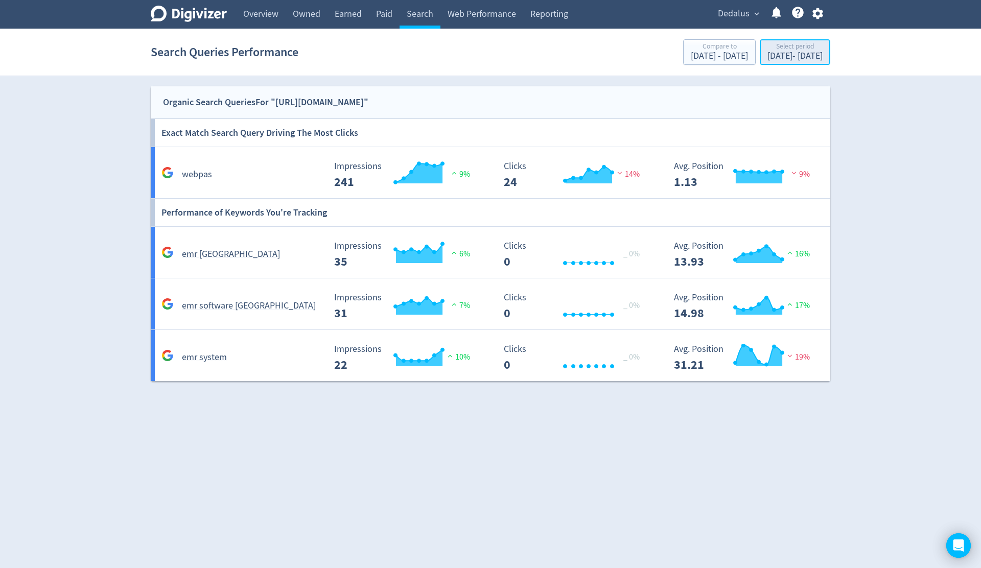
click at [767, 54] on div "[DATE] - [DATE]" at bounding box center [794, 56] width 55 height 9
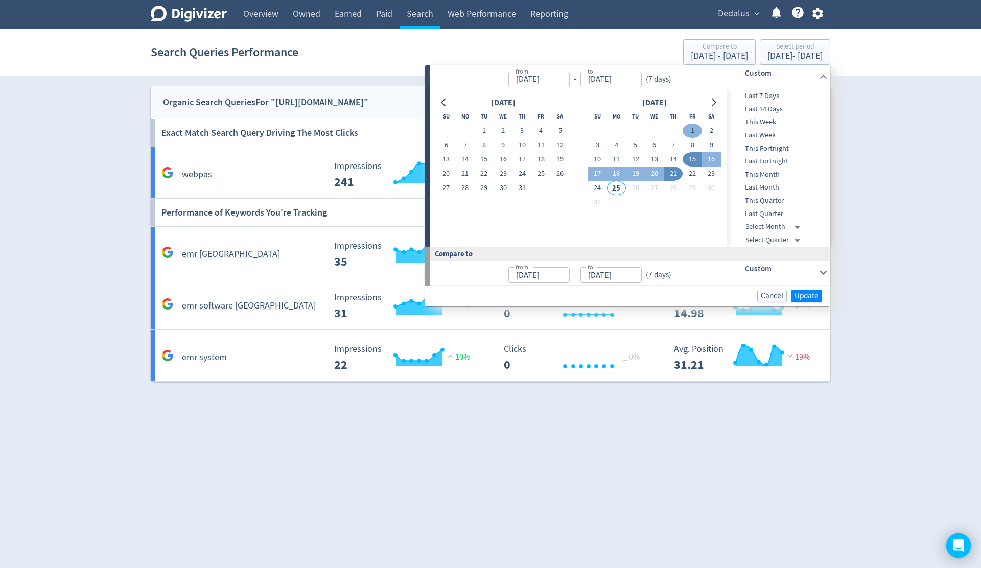
click at [694, 128] on button "1" at bounding box center [691, 131] width 19 height 14
type input "[DATE]"
click at [680, 175] on button "21" at bounding box center [673, 174] width 19 height 14
type input "[DATE]"
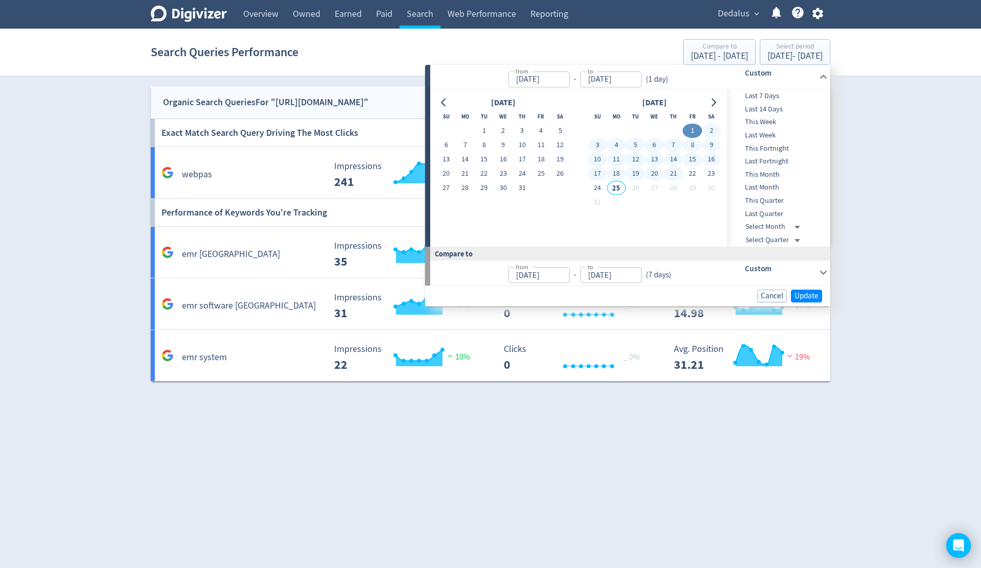
type input "[DATE]"
click at [800, 296] on span "Update" at bounding box center [806, 296] width 24 height 8
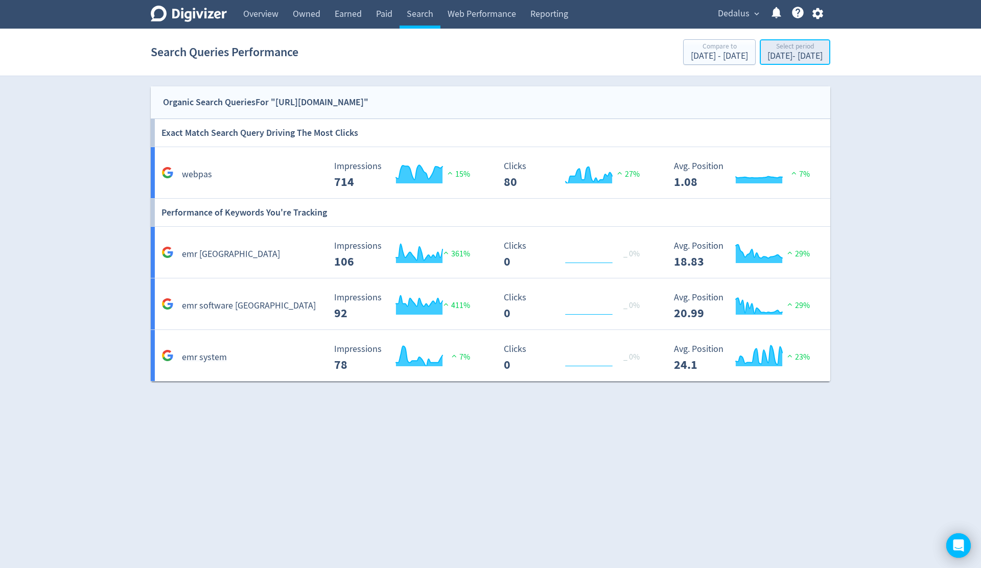
click at [767, 48] on div "Select period" at bounding box center [794, 47] width 55 height 9
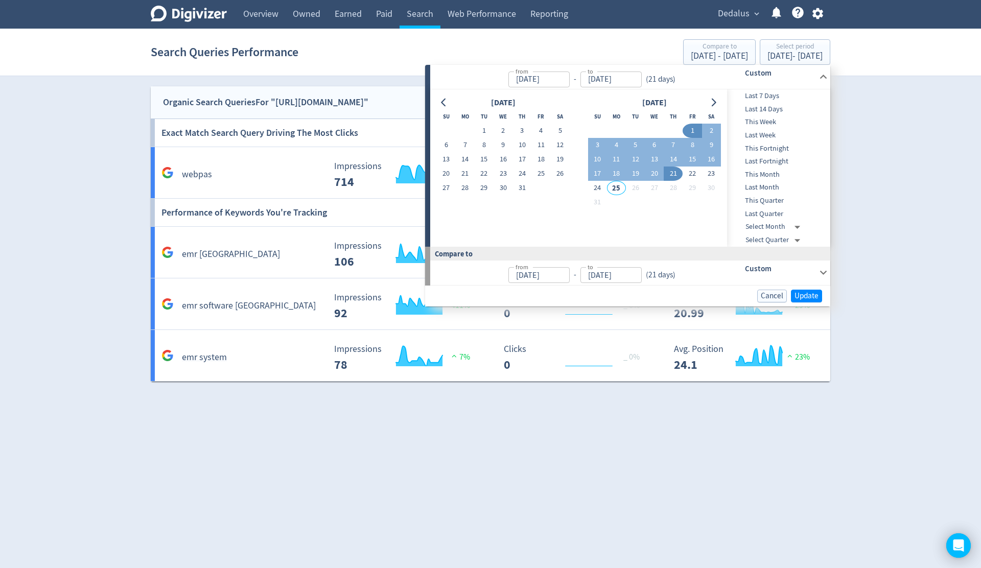
click at [766, 173] on span "This Month" at bounding box center [777, 174] width 101 height 11
type input "[DATE]"
click at [800, 296] on span "Update" at bounding box center [806, 297] width 24 height 8
